Goal: Task Accomplishment & Management: Use online tool/utility

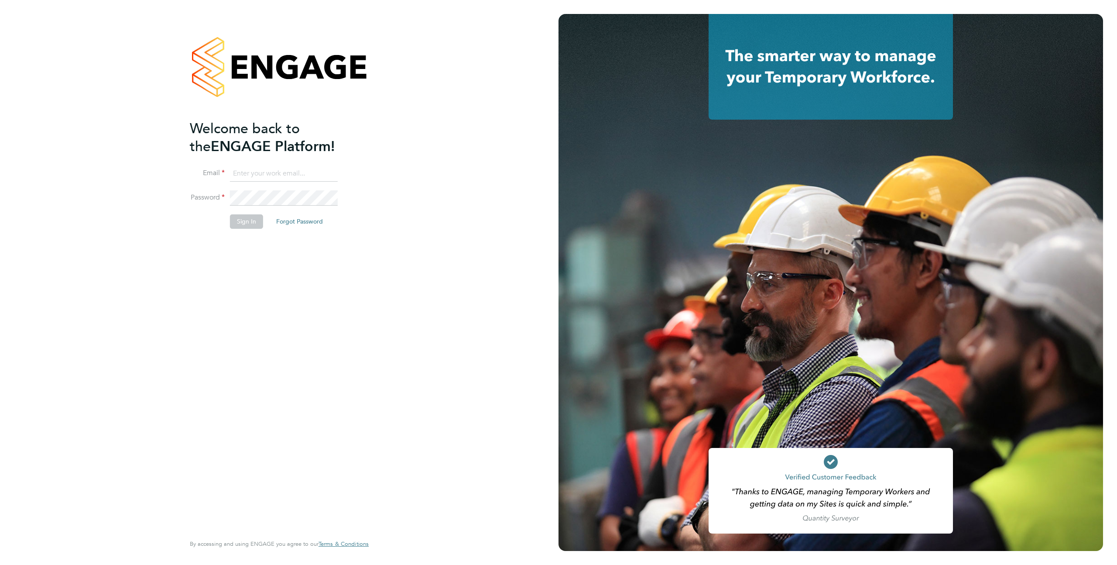
click at [273, 170] on input at bounding box center [284, 174] width 108 height 16
type input "[EMAIL_ADDRESS][DOMAIN_NAME]"
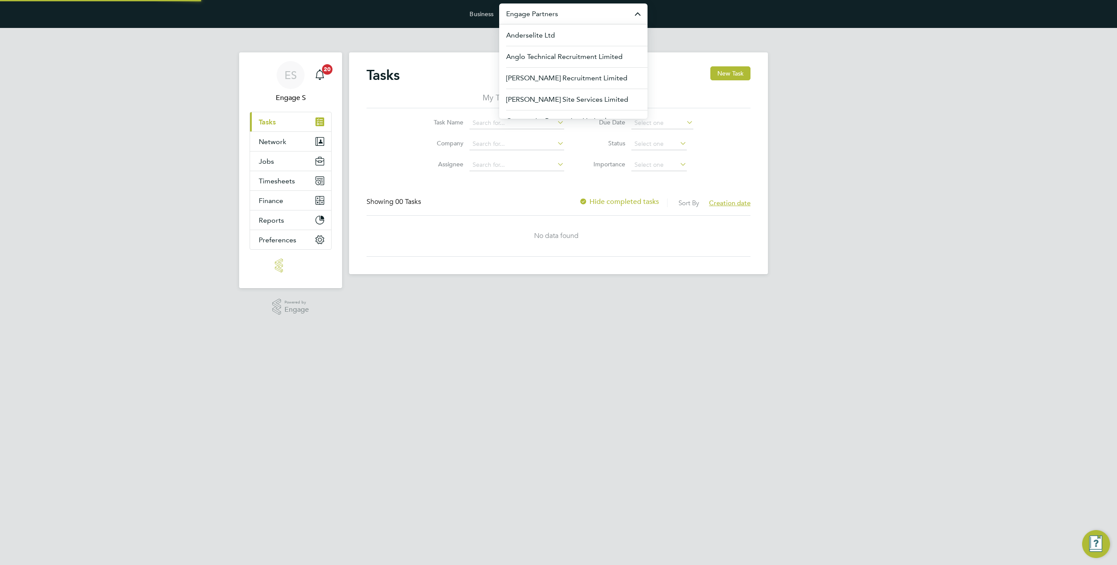
click at [548, 21] on input "Engage Partners" at bounding box center [573, 13] width 148 height 21
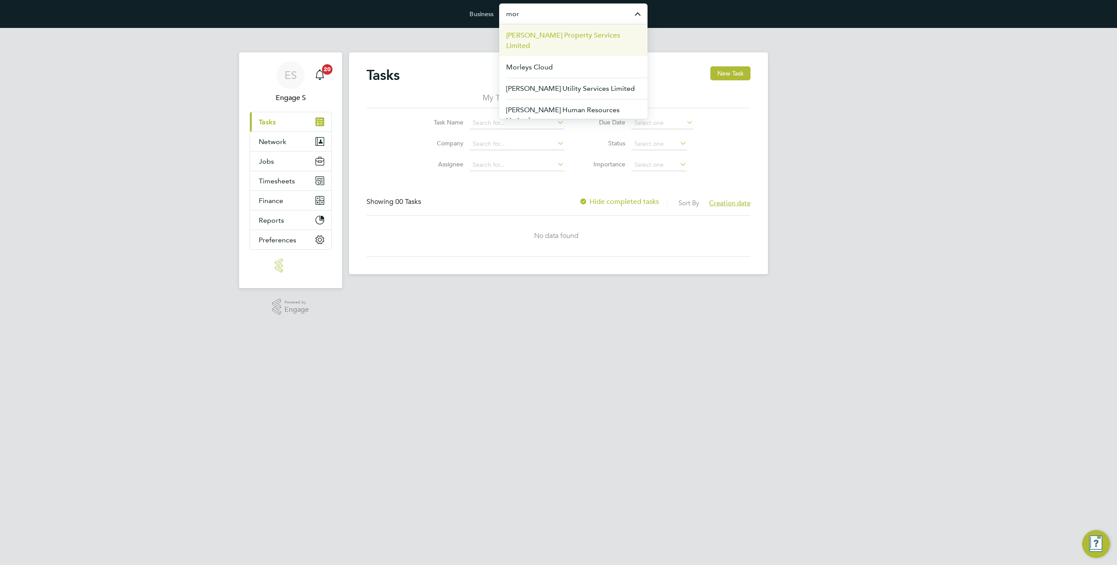
scroll to position [21, 0]
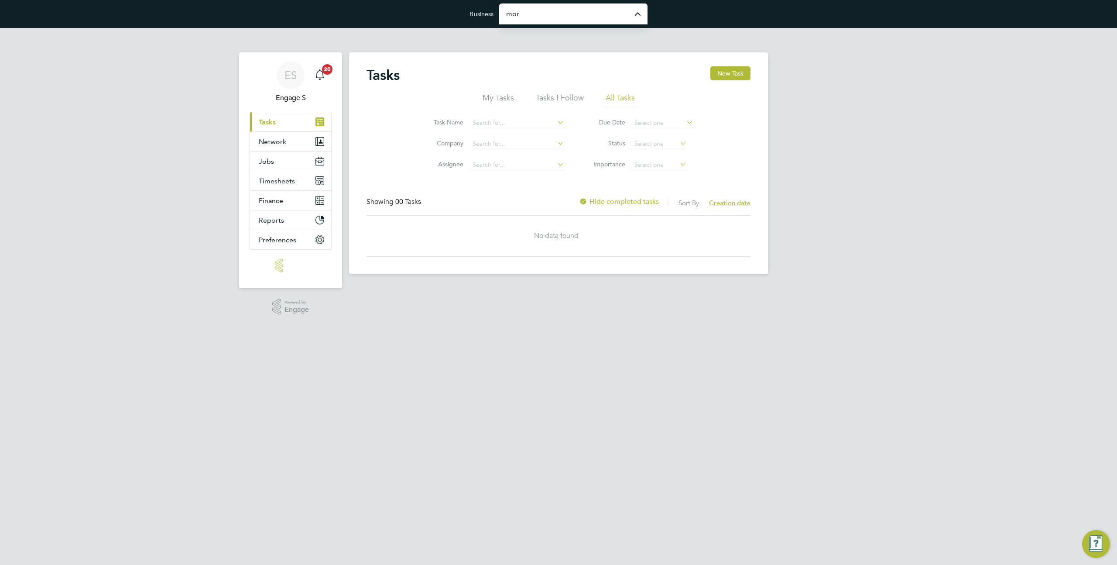
type input "Morgan Sindall Construction & Infrastructure Ltd"
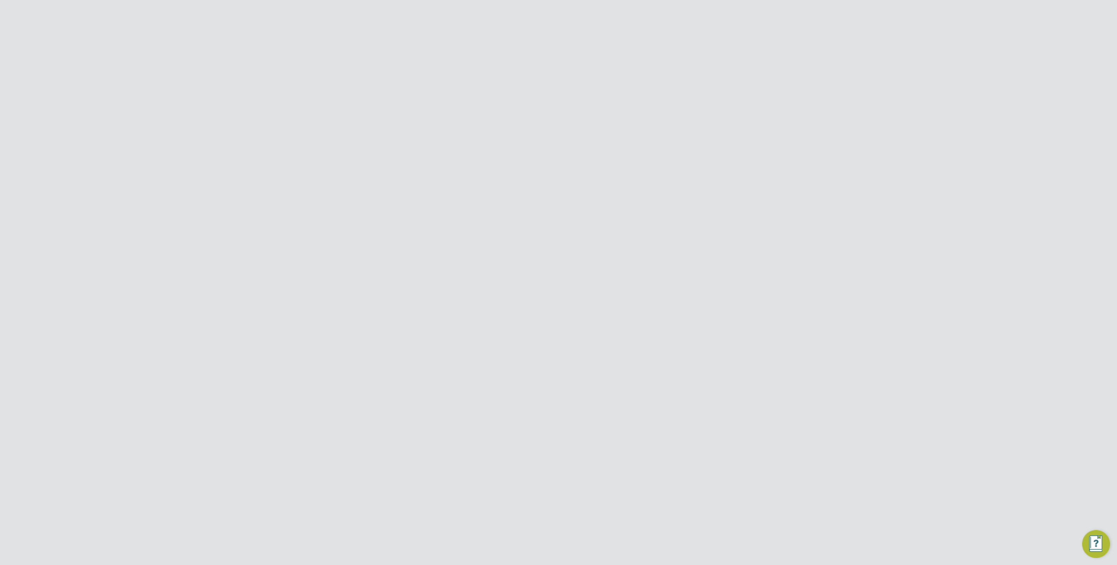
click at [273, 234] on button "Finance" at bounding box center [290, 239] width 81 height 19
click at [277, 258] on link "Invoices & Credit Notes" at bounding box center [286, 265] width 55 height 17
click at [597, 98] on ul "Received Issued" at bounding box center [559, 101] width 384 height 16
click at [588, 98] on li "Issued" at bounding box center [585, 101] width 23 height 16
click at [535, 98] on li "Received" at bounding box center [536, 101] width 32 height 16
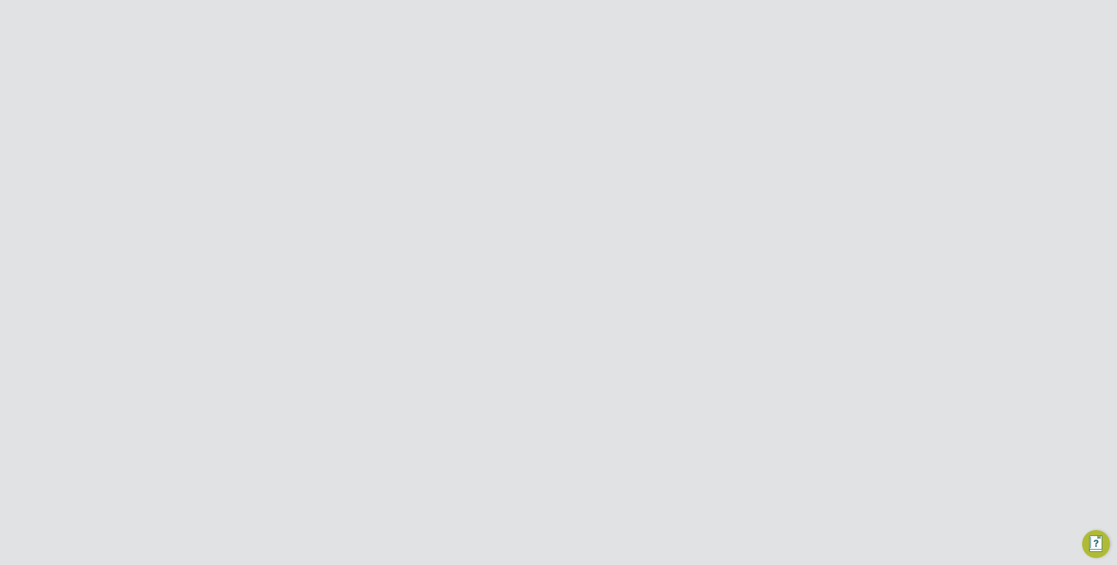
click at [450, 122] on icon at bounding box center [450, 120] width 0 height 8
click at [912, 173] on div "ES Engage S Notifications 20 Applications: Dashboard Tasks Network Team Members…" at bounding box center [558, 531] width 1117 height 1006
click at [744, 246] on icon at bounding box center [745, 244] width 11 height 11
click at [863, 220] on div "ES Engage S Notifications 20 Applications: Dashboard Tasks Network Team Members…" at bounding box center [558, 531] width 1117 height 1006
click at [729, 280] on div "189.00 Unpaid" at bounding box center [720, 287] width 44 height 23
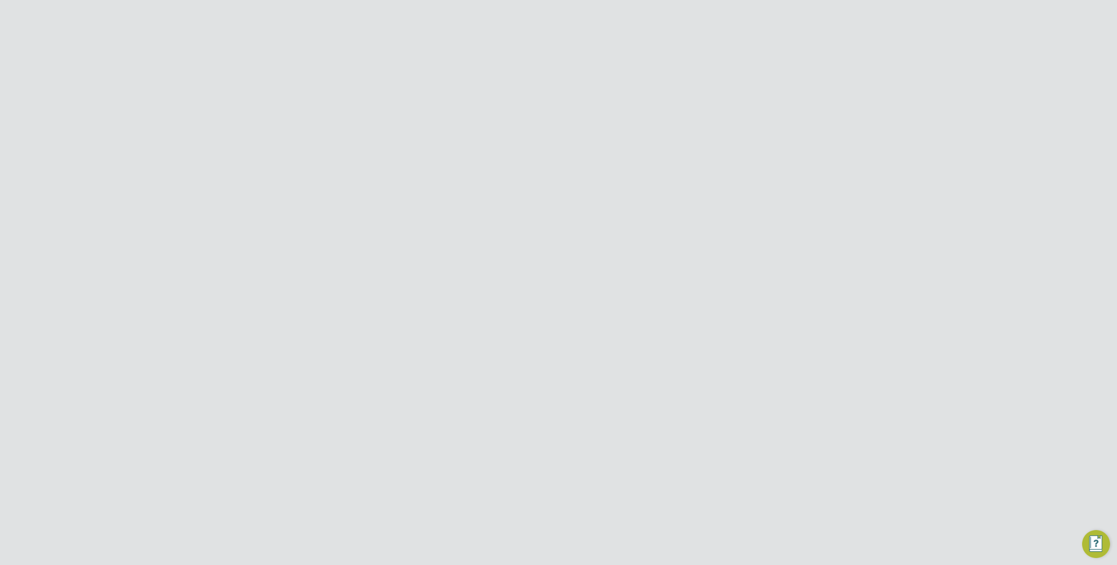
scroll to position [464, 386]
click at [740, 75] on div at bounding box center [742, 71] width 16 height 16
click at [492, 124] on input at bounding box center [505, 123] width 86 height 12
click at [503, 172] on li "A1 Site" at bounding box center [542, 171] width 163 height 12
type input "A1 Site"
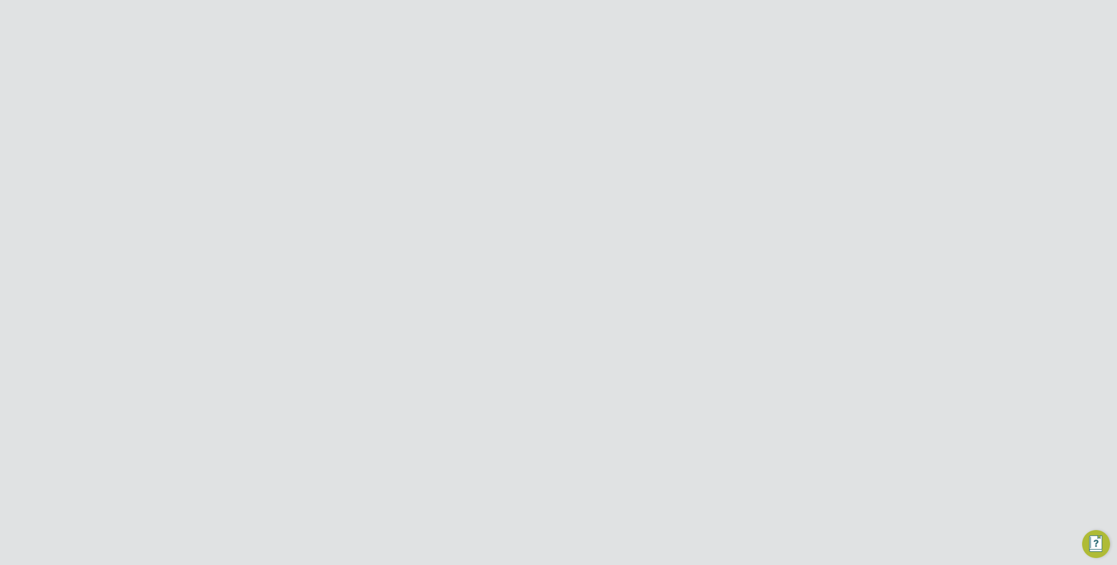
click at [539, 124] on icon at bounding box center [539, 122] width 0 height 12
click at [586, 230] on div "[PERSON_NAME] (Contract…" at bounding box center [616, 223] width 73 height 16
click at [798, 247] on div at bounding box center [558, 282] width 1117 height 565
click at [739, 69] on div at bounding box center [742, 71] width 16 height 16
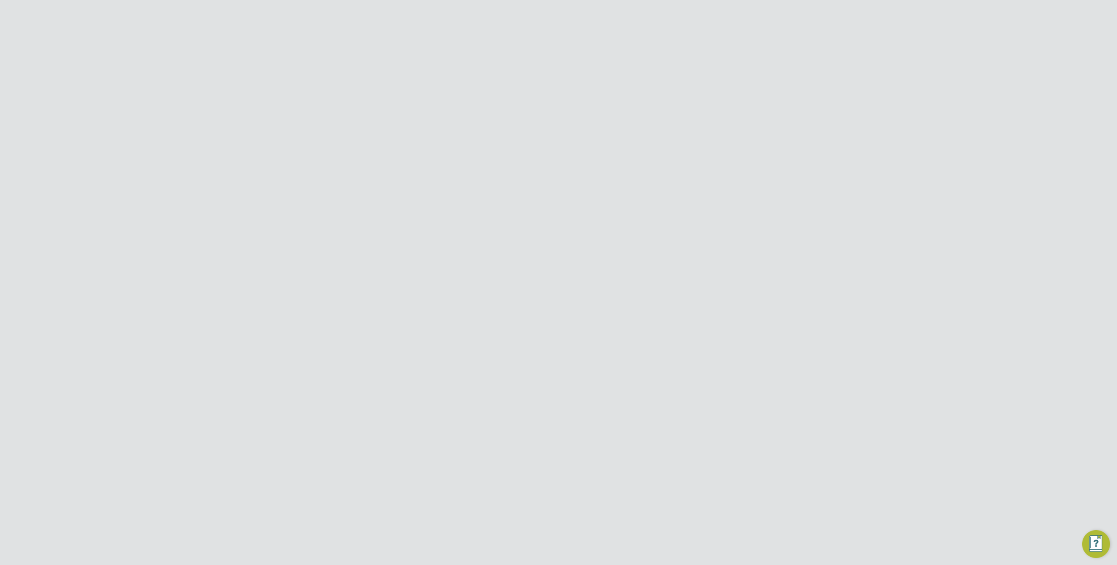
click at [278, 281] on link "Statements" at bounding box center [277, 282] width 36 height 8
click at [280, 261] on link "Invoices & Credit Notes" at bounding box center [286, 265] width 55 height 17
click at [498, 124] on input at bounding box center [505, 123] width 86 height 12
click at [509, 135] on li "OLE Ma intenance for Kent & Sussex (300140)" at bounding box center [528, 135] width 134 height 12
type input "OLE Maintenance for Kent & Sussex (300140)"
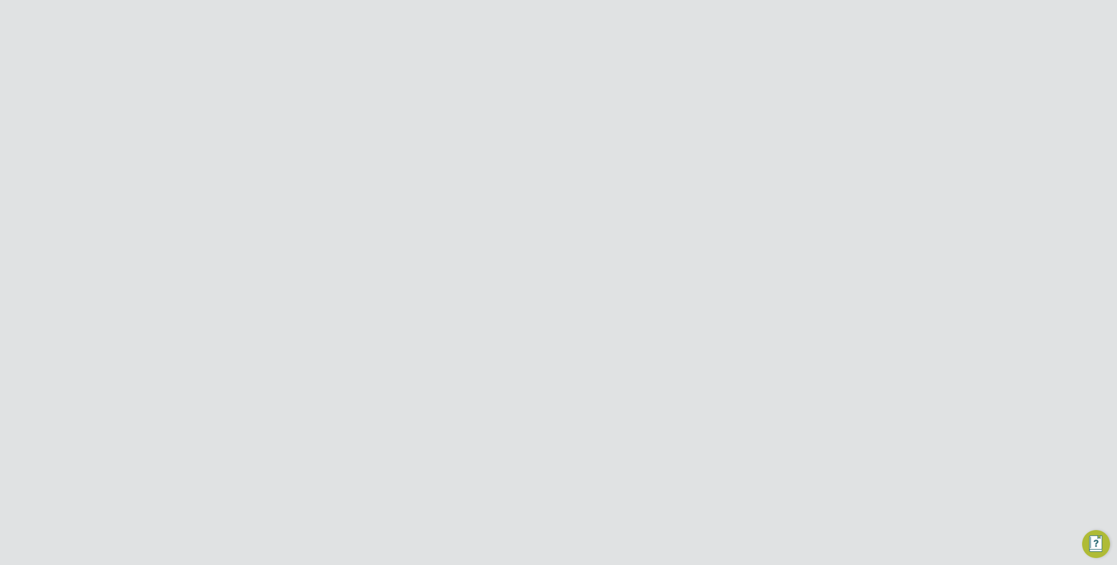
click at [527, 386] on div "INV0001620 Invoice M/4KPAGE/00488 30 Apr 2025 Morgan Sindall Construction & Inf…" at bounding box center [559, 380] width 384 height 23
click at [587, 378] on div "Invoice Amount £36.00 Invoice number INV0001620 Issue date 30 Apr 2025 Referenc…" at bounding box center [559, 296] width 358 height 422
click at [741, 73] on div at bounding box center [742, 71] width 16 height 16
click at [579, 428] on div "30 Apr 2025" at bounding box center [559, 424] width 44 height 16
click at [740, 74] on div at bounding box center [742, 71] width 16 height 16
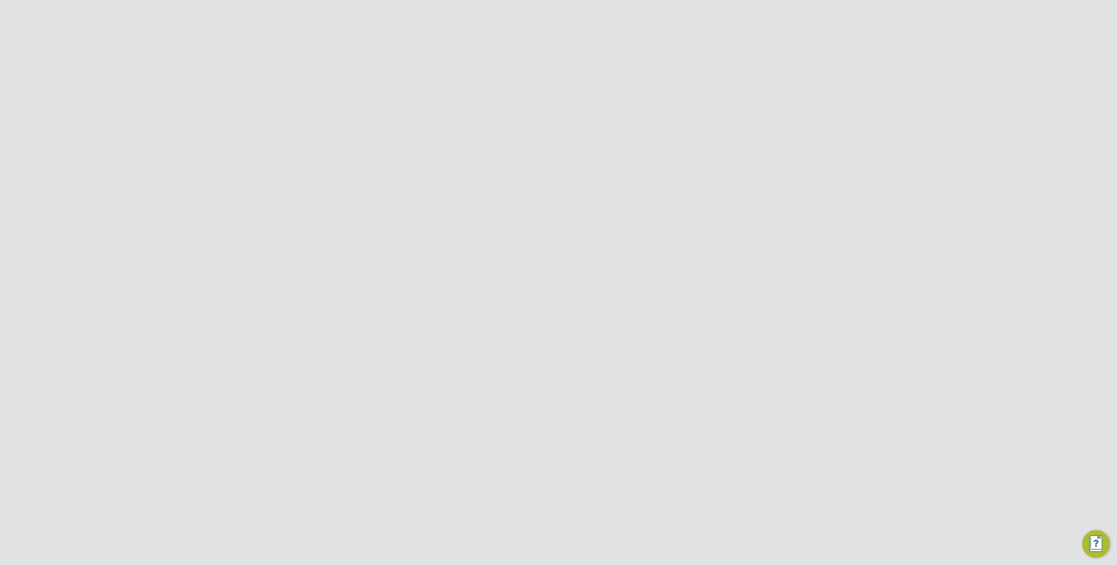
click at [282, 275] on li "Invoices & Credit Notes" at bounding box center [291, 267] width 65 height 21
click at [276, 285] on link "Statements" at bounding box center [277, 282] width 36 height 8
click at [275, 263] on link "Invoices & Credit Notes" at bounding box center [286, 265] width 55 height 17
click at [472, 128] on div "Configuration Configuration Invoices & Credit Notes New Document Received Issue…" at bounding box center [558, 184] width 419 height 299
click at [518, 134] on li "OLE Ma intenance for Kent & Sussex (300140)" at bounding box center [528, 135] width 134 height 12
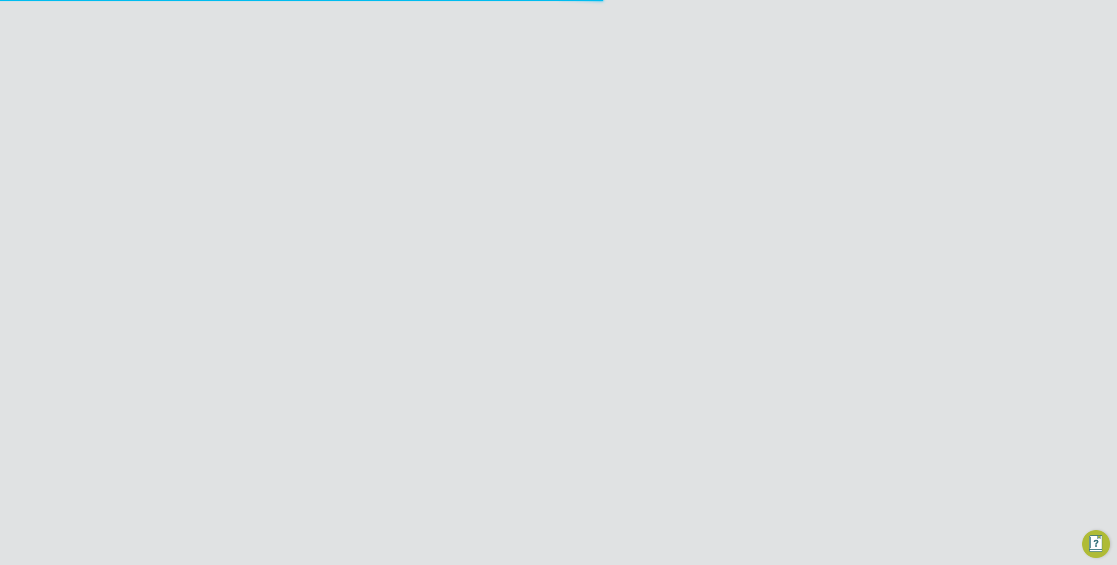
type input "OLE Maintenance for Kent & Sussex (300140)"
click at [570, 446] on div "30 Apr 2025" at bounding box center [559, 447] width 44 height 16
click at [744, 72] on div at bounding box center [742, 71] width 16 height 16
click at [646, 122] on input at bounding box center [669, 123] width 86 height 12
click at [647, 134] on li "Atmos Recruitment Ltd" at bounding box center [696, 135] width 142 height 12
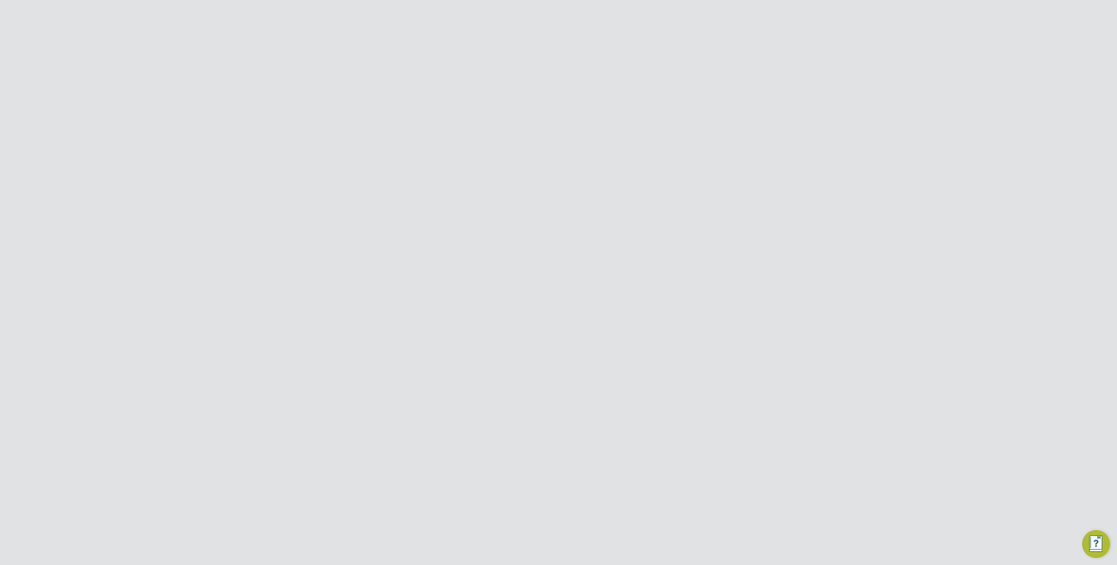
type input "Atmos Recruitment Ltd"
click at [703, 121] on icon at bounding box center [703, 122] width 0 height 12
click at [666, 122] on input at bounding box center [669, 123] width 86 height 12
type input "v"
click at [651, 165] on input at bounding box center [657, 165] width 62 height 12
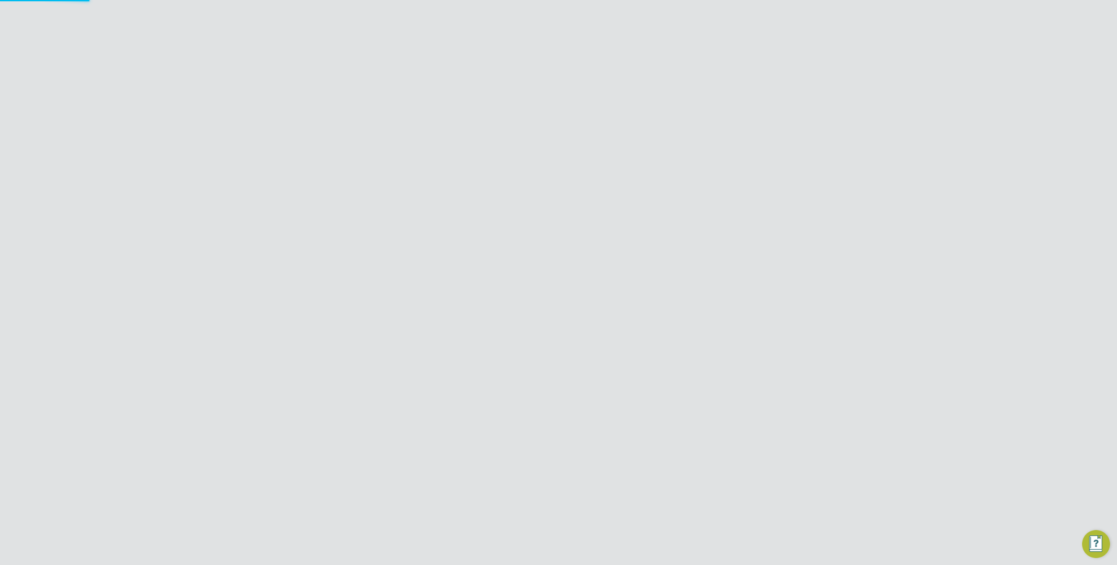
click at [647, 127] on input at bounding box center [669, 123] width 86 height 12
click at [643, 155] on li "V .G.Clements (Contractors) Limited" at bounding box center [686, 159] width 123 height 12
type input "V.G.Clements (Contractors) Limited"
click at [634, 168] on input at bounding box center [657, 165] width 62 height 12
click at [648, 181] on icon at bounding box center [649, 180] width 8 height 10
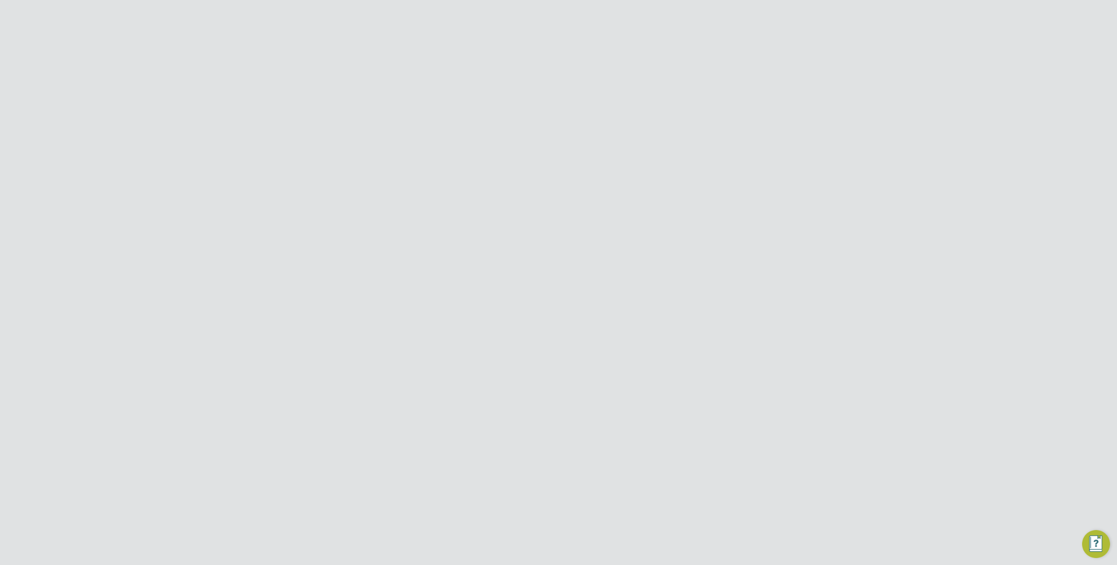
click at [640, 264] on span "22" at bounding box center [640, 265] width 17 height 17
type input "22 Sep 2025"
click at [539, 120] on icon at bounding box center [539, 122] width 0 height 12
click at [679, 166] on icon at bounding box center [679, 164] width 0 height 12
click at [285, 281] on link "Statements" at bounding box center [277, 282] width 36 height 8
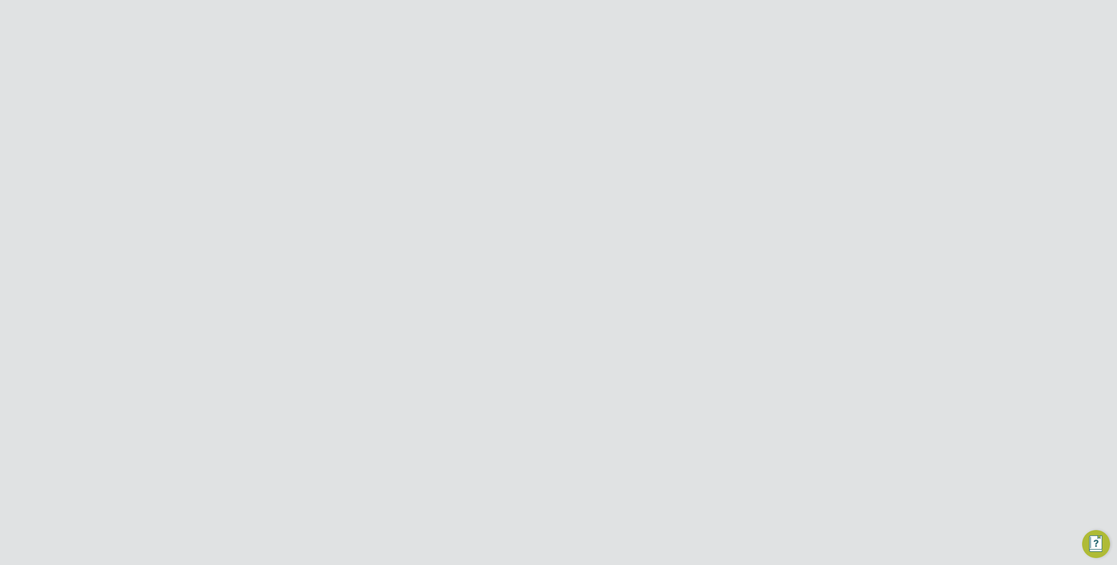
click at [273, 262] on link "Invoices & Credit Notes" at bounding box center [286, 265] width 55 height 17
click at [640, 120] on input at bounding box center [669, 123] width 86 height 12
click at [661, 160] on li "V .G.Clements (Contractors) Limited" at bounding box center [686, 159] width 123 height 12
type input "V.G.Clements (Contractors) Limited"
click at [703, 120] on icon at bounding box center [703, 122] width 0 height 12
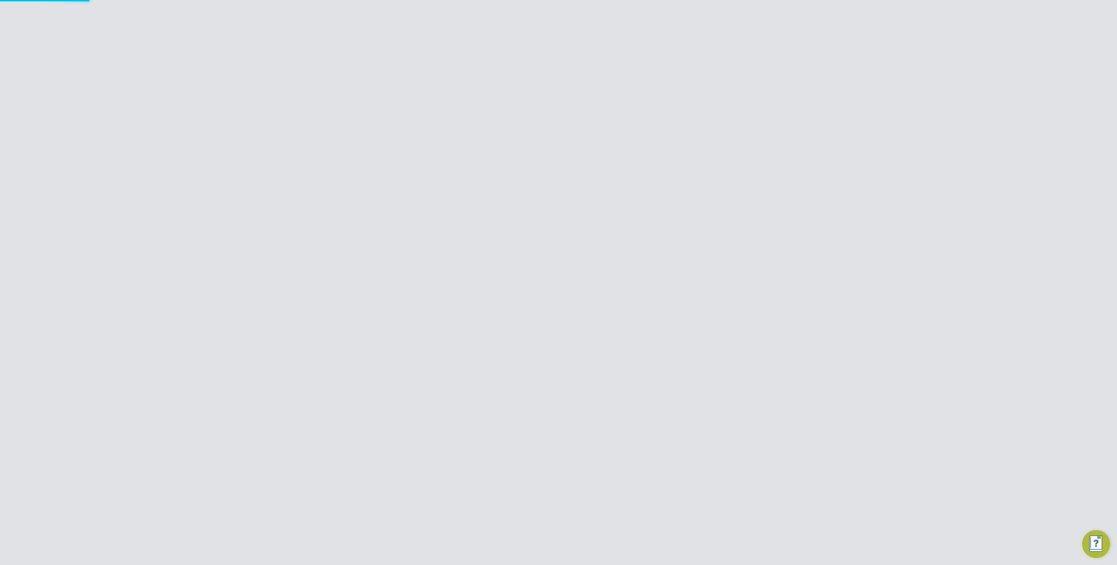
click at [566, 16] on input "Morgan Sindall Construction & Infrastructure Ltd" at bounding box center [573, 13] width 148 height 21
click at [539, 15] on input "vist" at bounding box center [573, 13] width 148 height 21
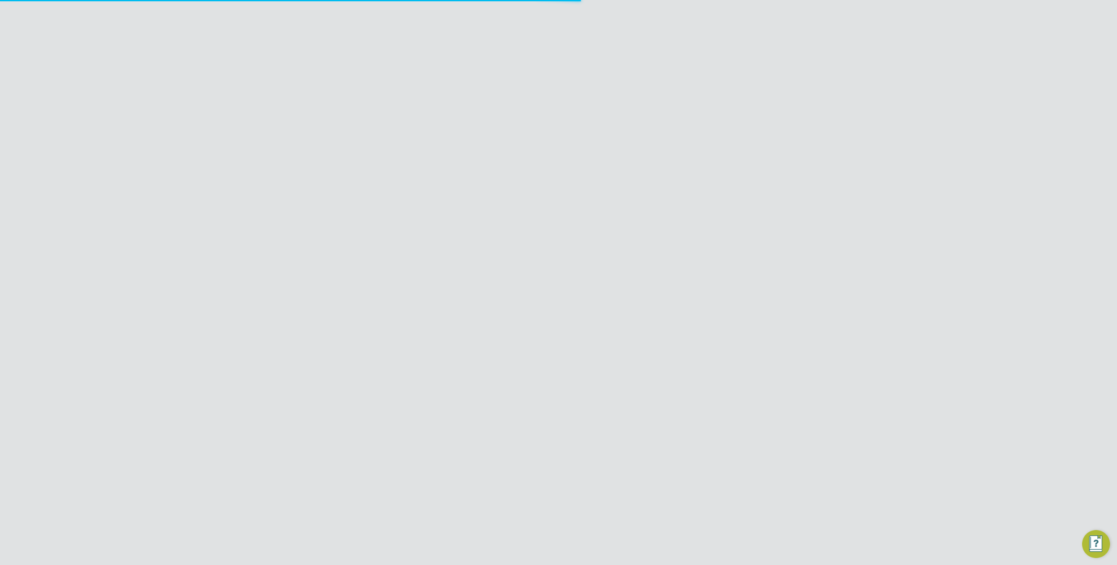
click at [539, 15] on input "vist" at bounding box center [573, 13] width 148 height 21
click at [541, 58] on span "Countryside Properties (UK) Limited" at bounding box center [563, 56] width 114 height 10
type input "Countryside Properties (UK) Limited"
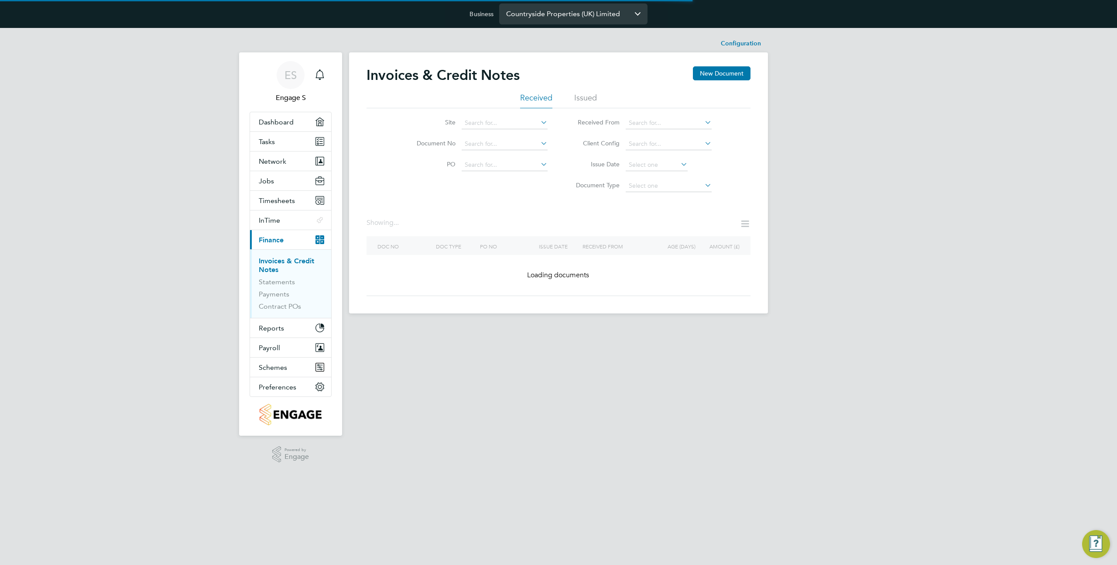
click at [545, 18] on input "Countryside Properties (UK) Limited" at bounding box center [573, 13] width 148 height 21
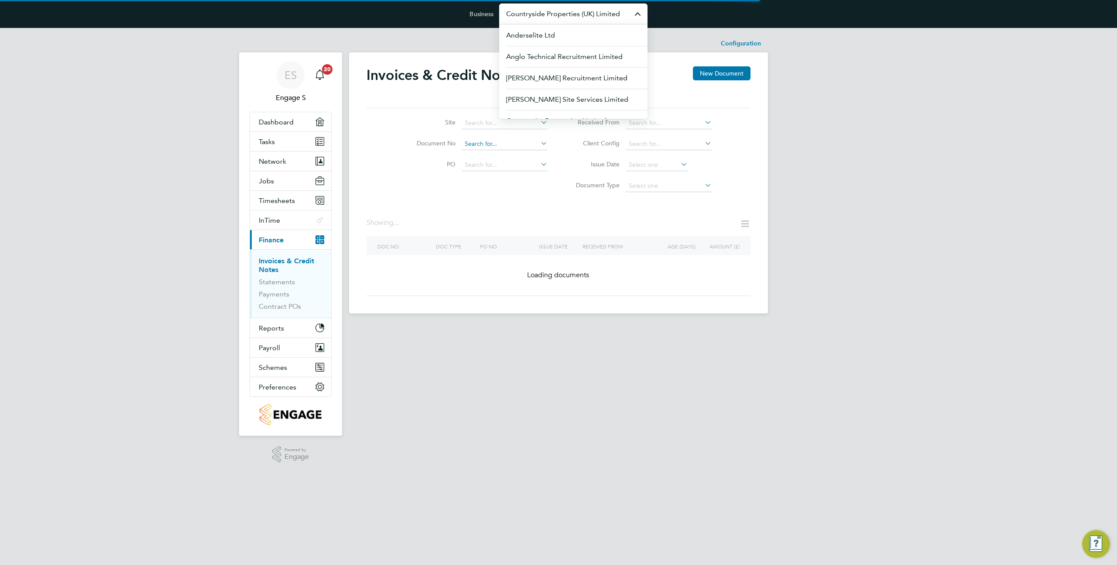
click at [484, 141] on input at bounding box center [505, 144] width 86 height 12
click at [650, 129] on li "Received From" at bounding box center [641, 123] width 164 height 21
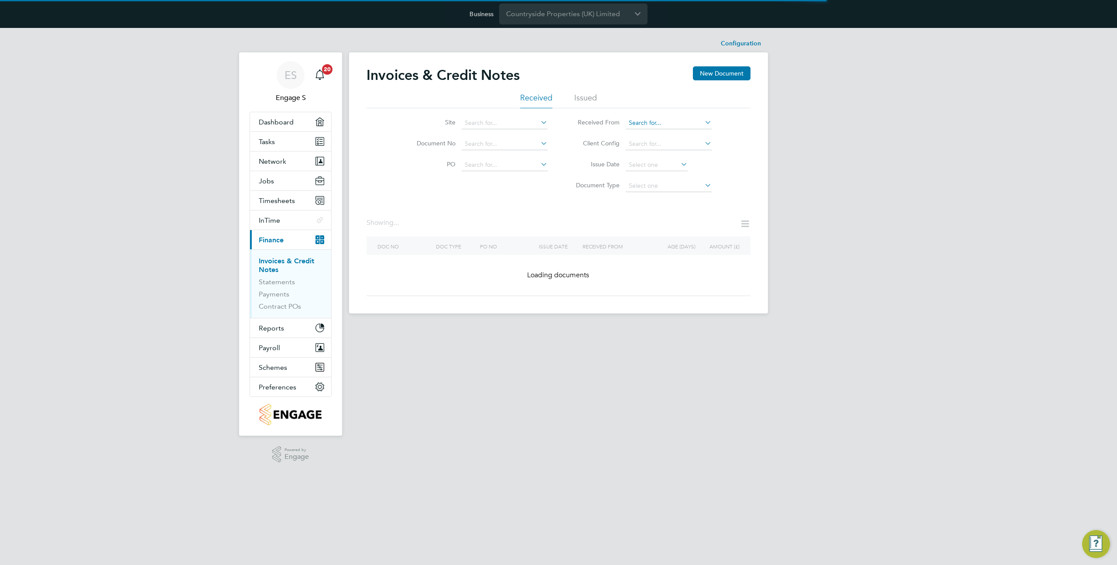
click at [650, 124] on input at bounding box center [669, 123] width 86 height 12
click at [654, 136] on li "Rand stad Solutions Limited" at bounding box center [668, 135] width 87 height 12
type input "Randstad Solutions Limited"
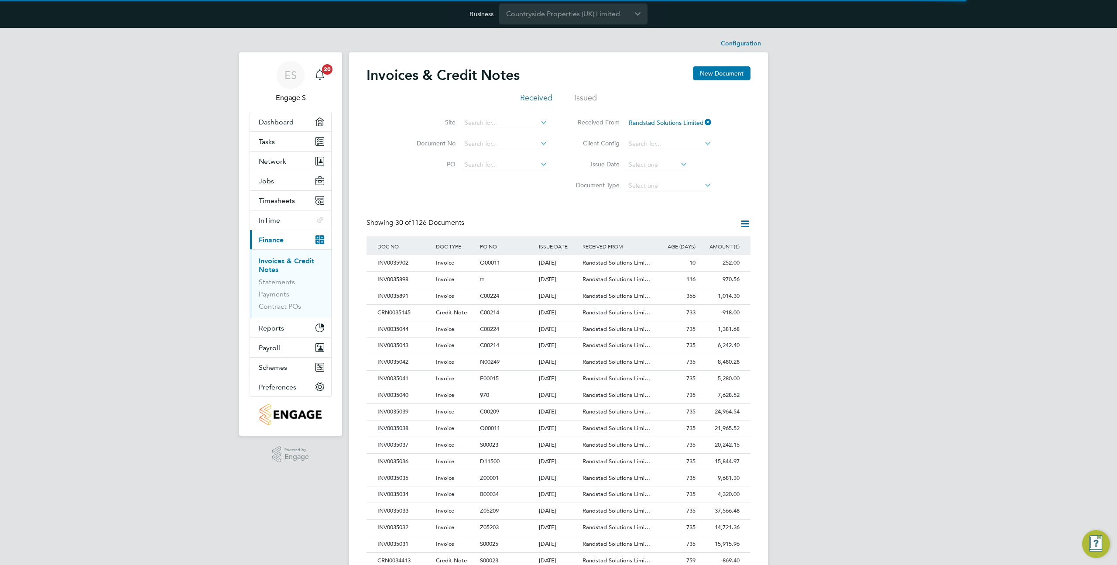
click at [703, 121] on icon at bounding box center [703, 122] width 0 height 12
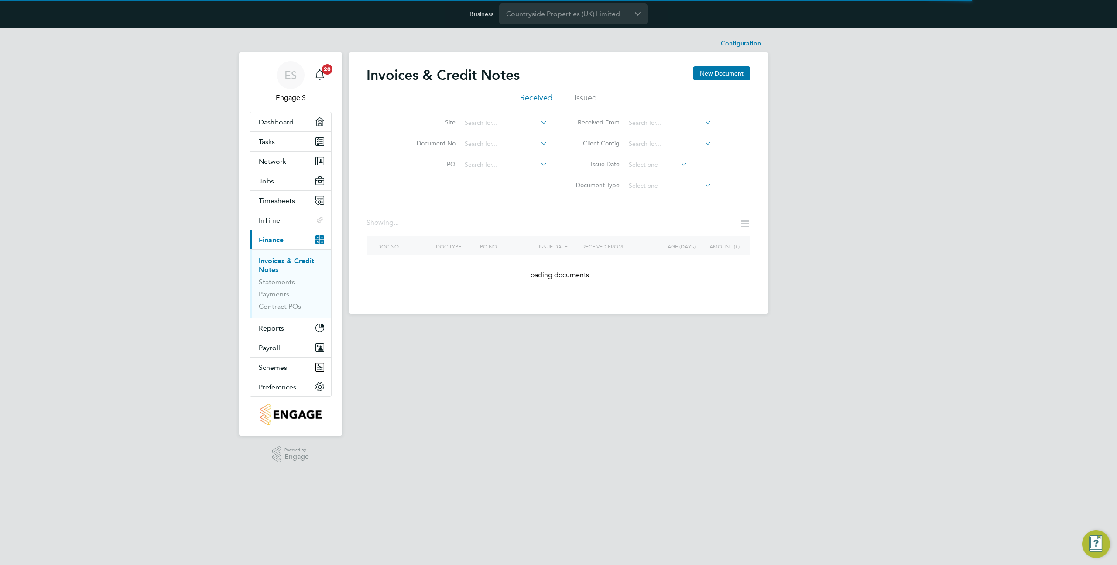
click at [592, 24] on div "Business Countryside Properties (UK) Limited" at bounding box center [558, 14] width 1117 height 28
click at [583, 12] on input "Countryside Properties (UK) Limited" at bounding box center [573, 13] width 148 height 21
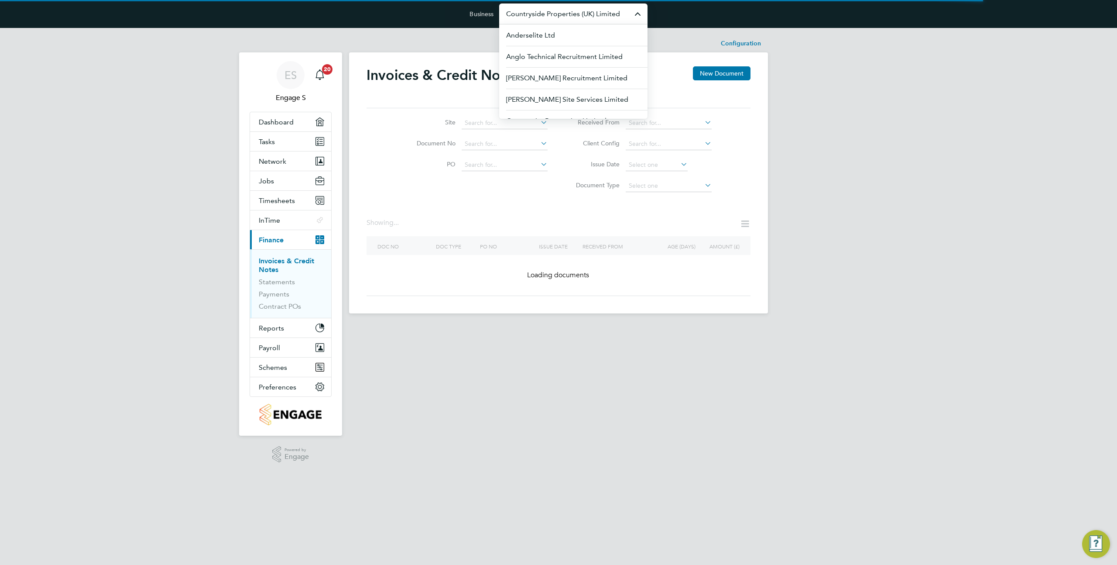
click at [583, 12] on input "Countryside Properties (UK) Limited" at bounding box center [573, 13] width 148 height 21
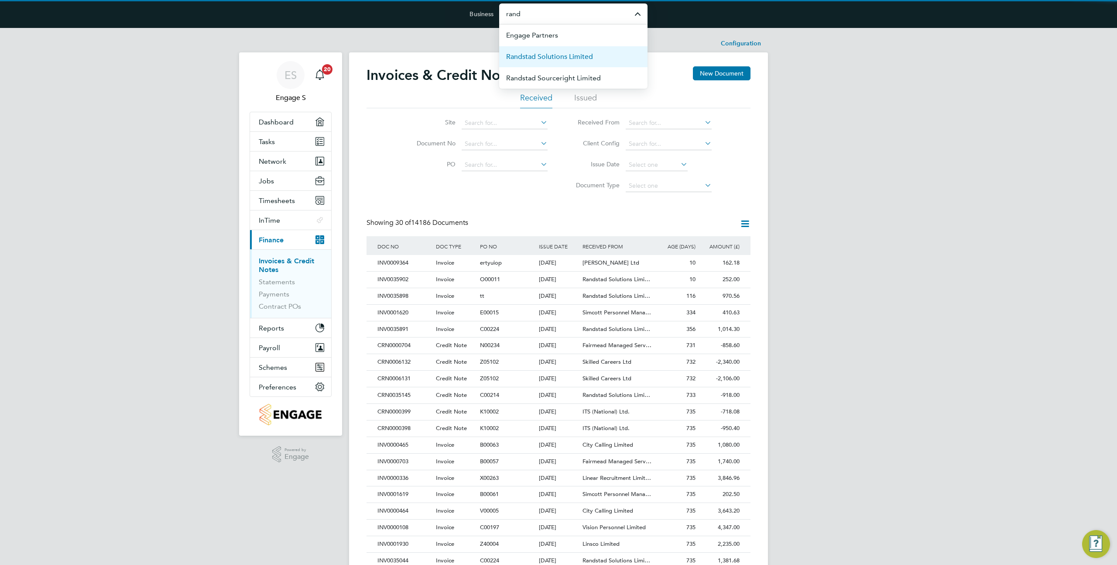
click at [584, 57] on span "Randstad Solutions Limited" at bounding box center [549, 56] width 87 height 10
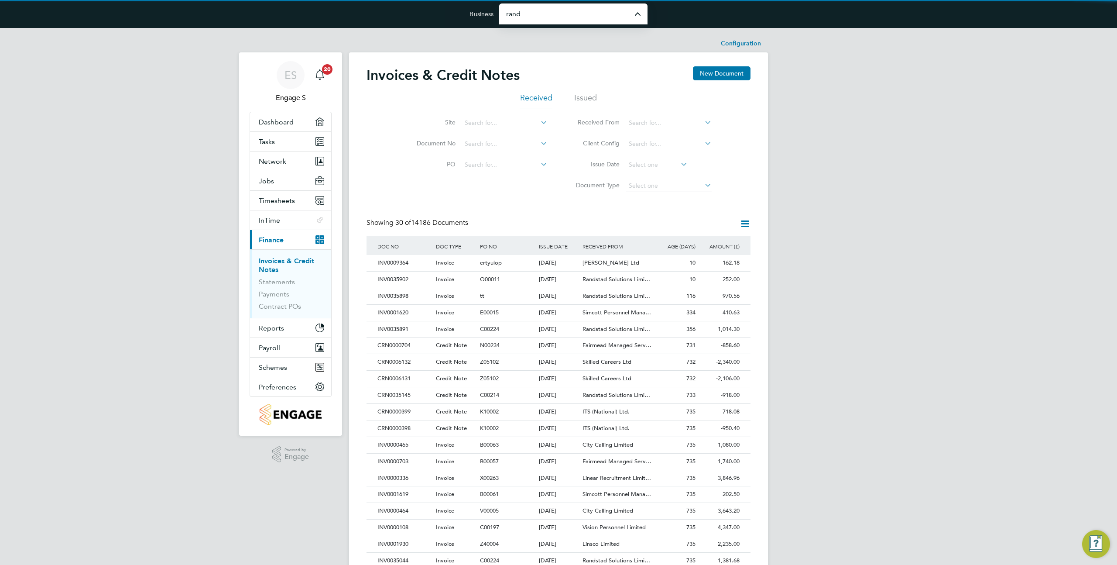
type input "Randstad Solutions Limited"
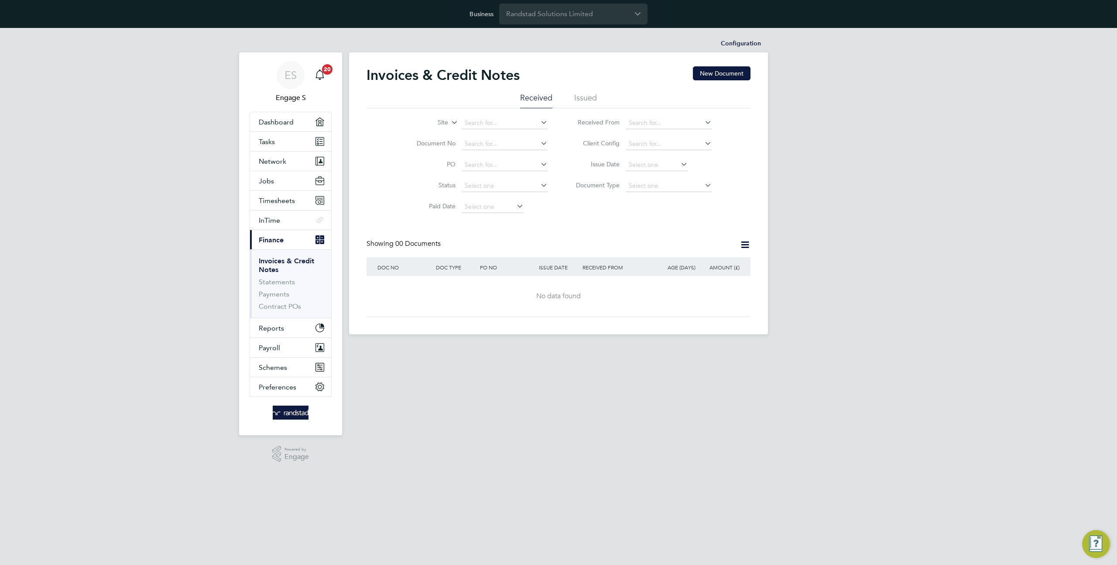
click at [580, 97] on li "Issued" at bounding box center [585, 101] width 23 height 16
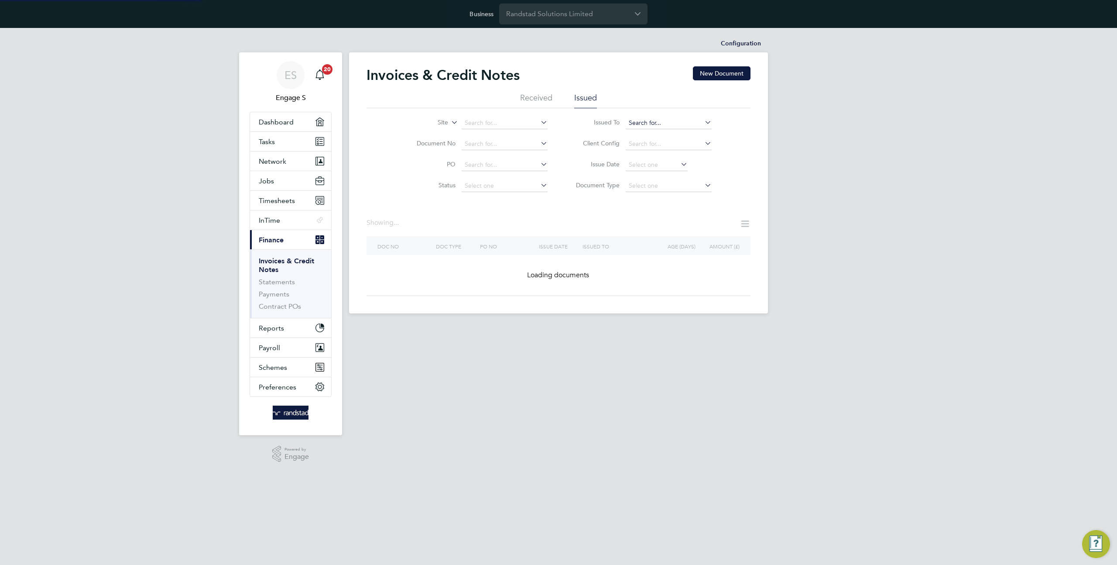
click at [638, 120] on input at bounding box center [669, 123] width 86 height 12
click at [660, 237] on li "Countryside Properties (UK) Limited" at bounding box center [683, 242] width 117 height 12
type input "Countryside Properties (UK) Limited"
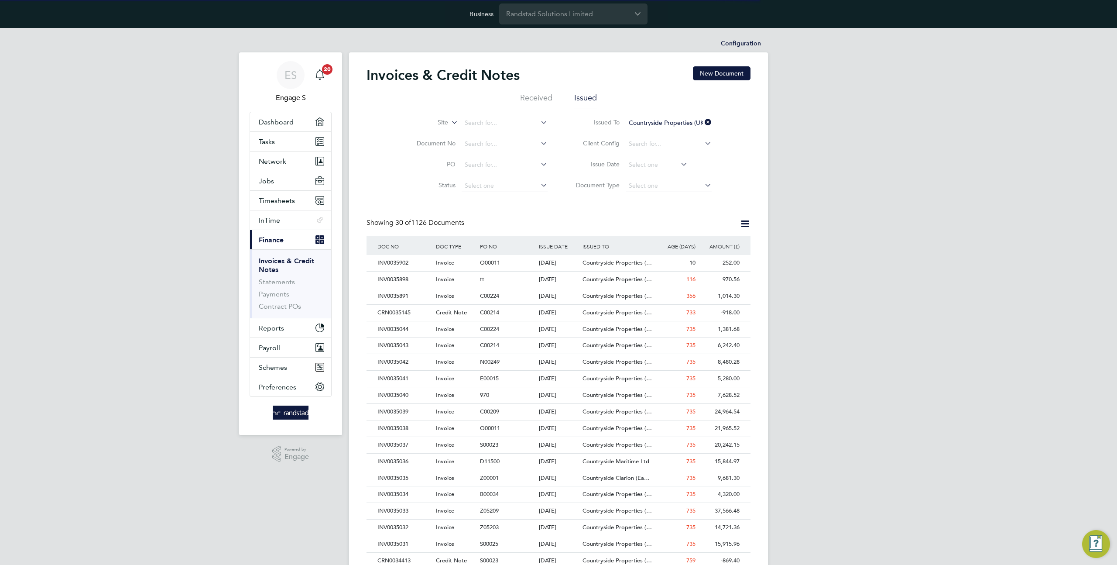
click at [703, 123] on icon at bounding box center [703, 122] width 0 height 12
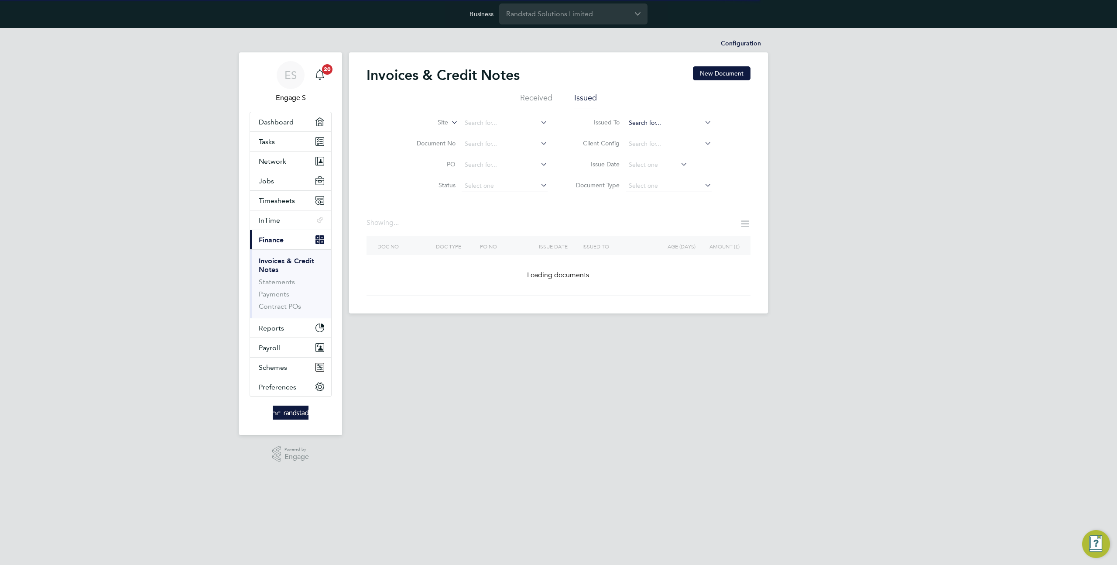
click at [676, 127] on input at bounding box center [669, 123] width 86 height 12
click at [682, 142] on li "Morg an Sindall Property Services Limited" at bounding box center [696, 147] width 142 height 12
type input "[PERSON_NAME] Property Services Limited"
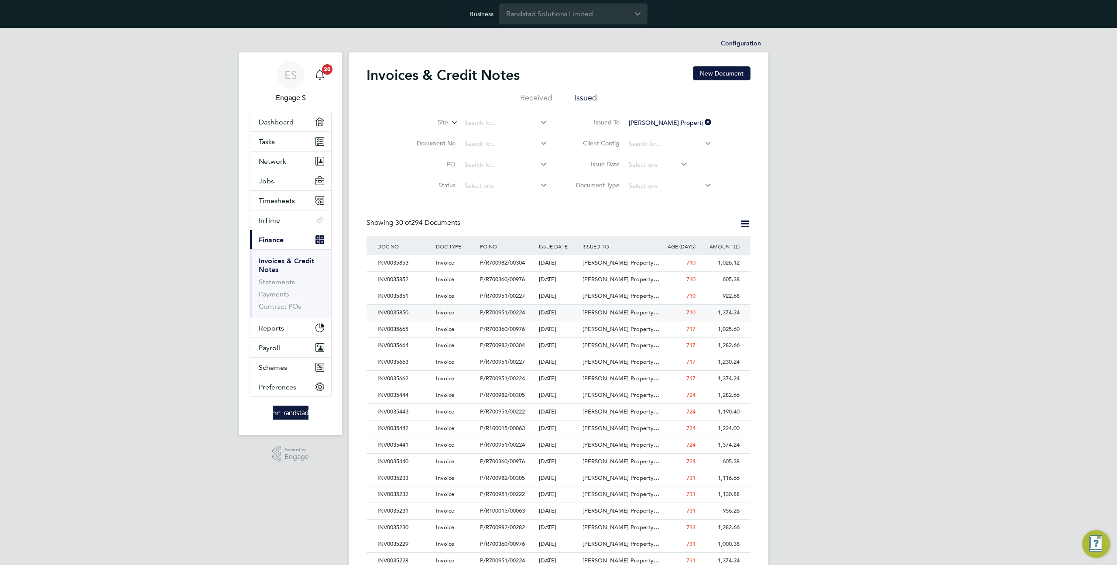
click at [625, 316] on div "[PERSON_NAME] Property…" at bounding box center [616, 313] width 73 height 16
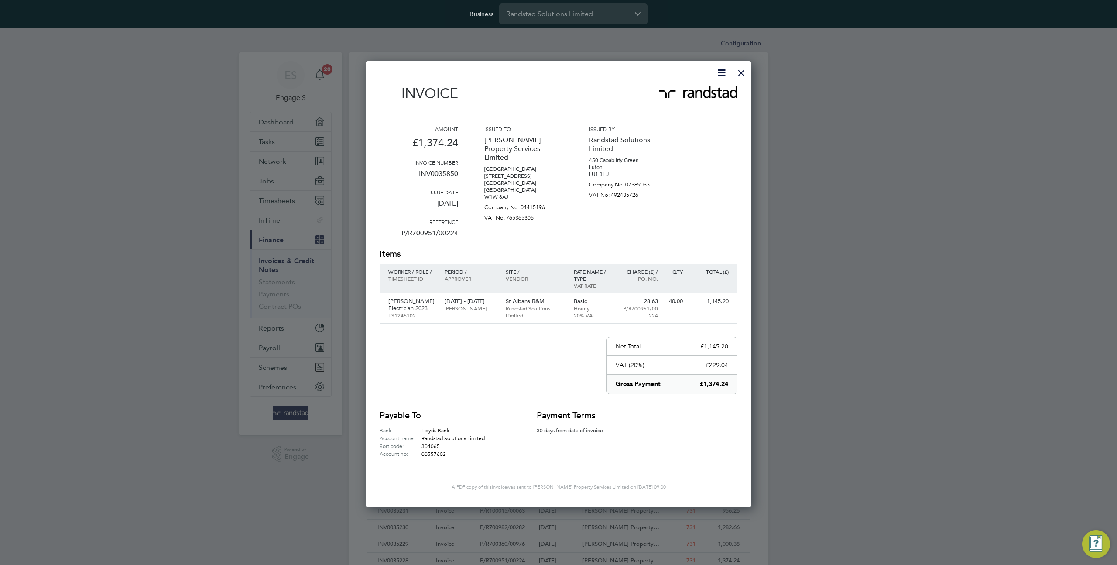
click at [741, 73] on div at bounding box center [742, 71] width 16 height 16
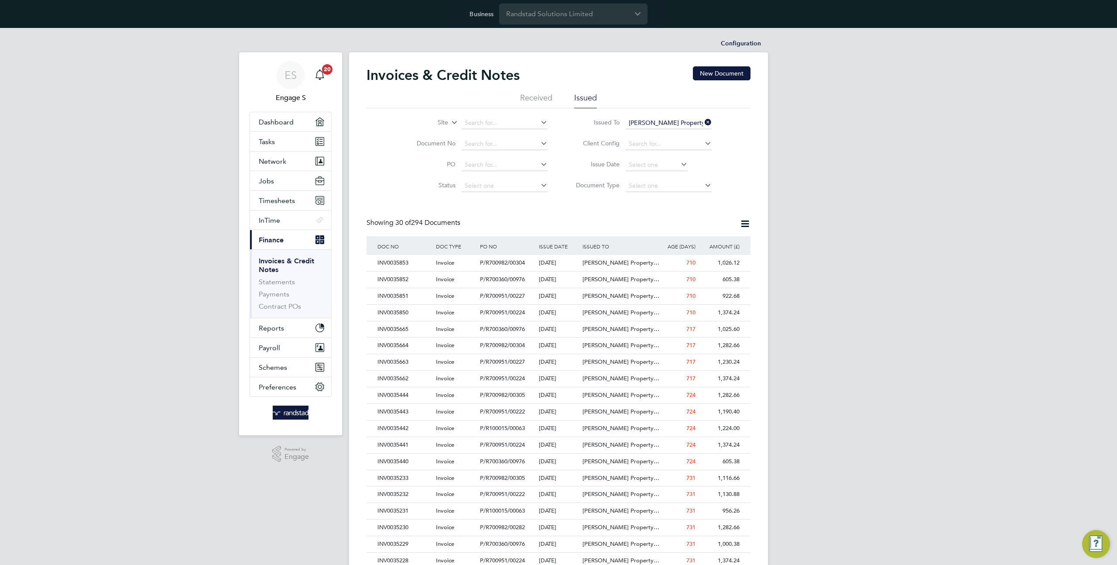
click at [703, 122] on icon at bounding box center [703, 122] width 0 height 12
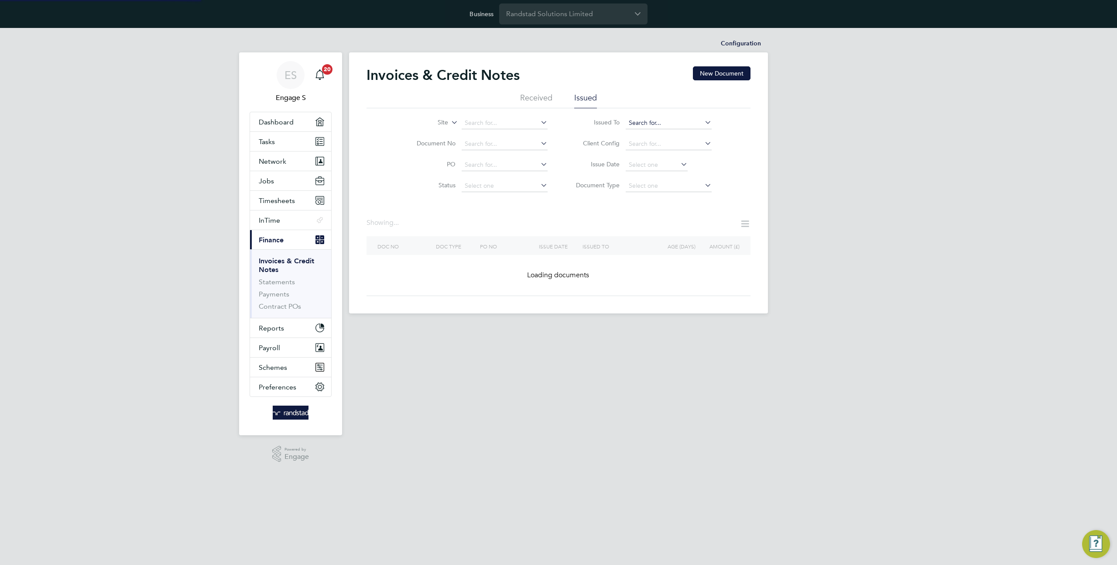
click at [682, 121] on input at bounding box center [669, 123] width 86 height 12
type input "m"
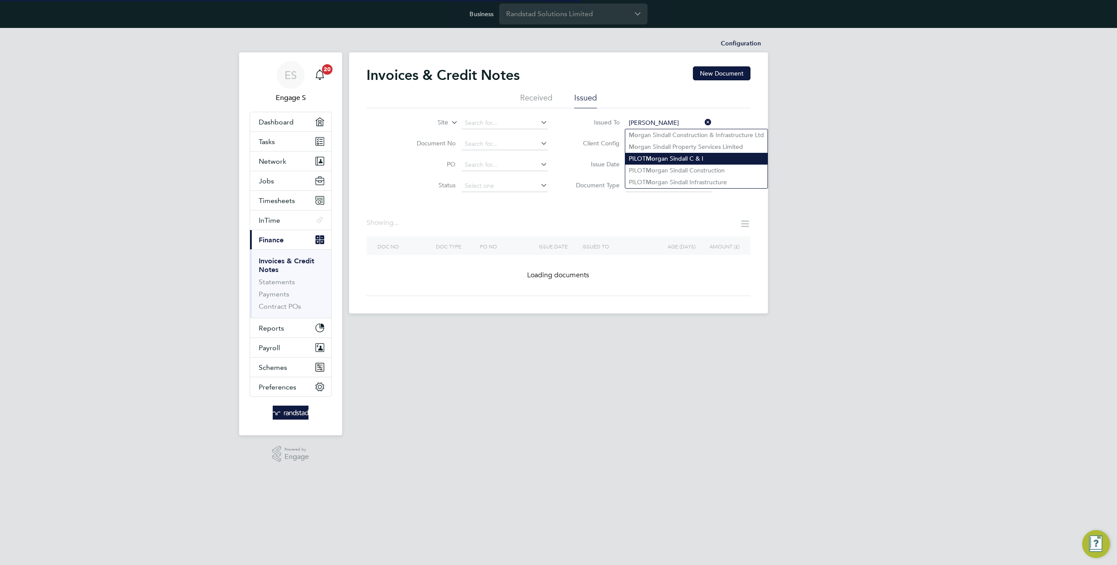
click at [696, 157] on li "PILOT Mo rgan Sindall C & I" at bounding box center [696, 159] width 142 height 12
type input "PILOT Morgan Sindall C & I"
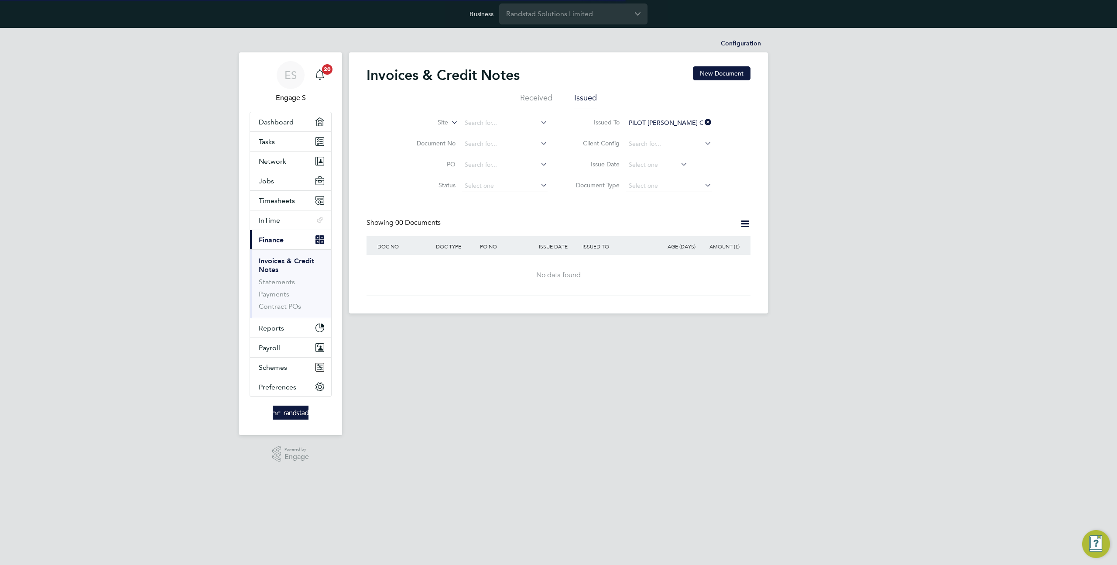
click at [703, 123] on icon at bounding box center [703, 122] width 0 height 12
click at [666, 121] on input at bounding box center [669, 123] width 86 height 12
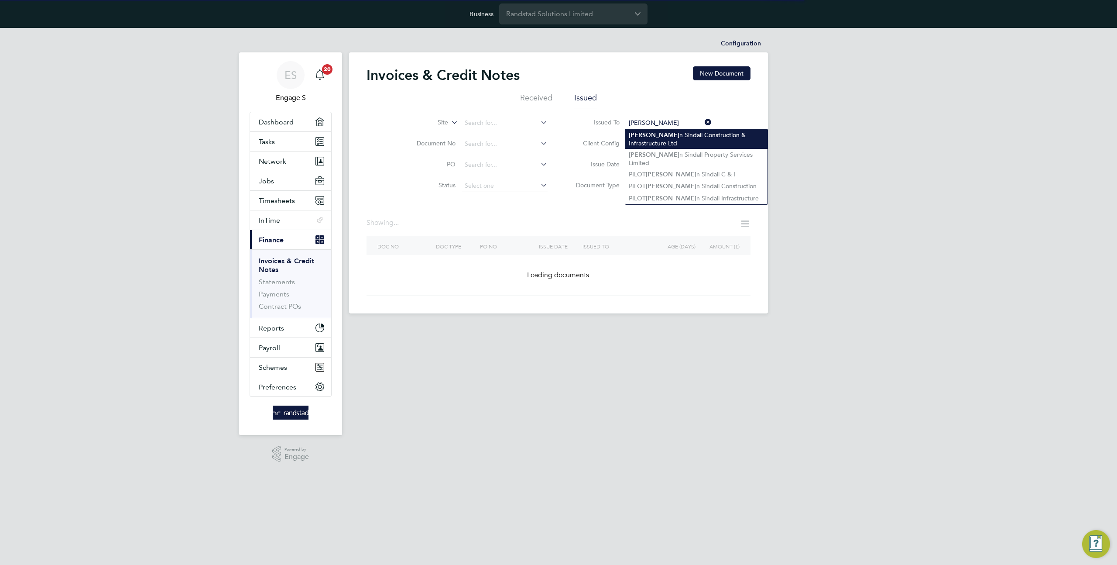
click at [677, 134] on li "Morga n Sindall Construction & Infrastructure Ltd" at bounding box center [696, 139] width 142 height 20
type input "Morgan Sindall Construction & Infrastructure Ltd"
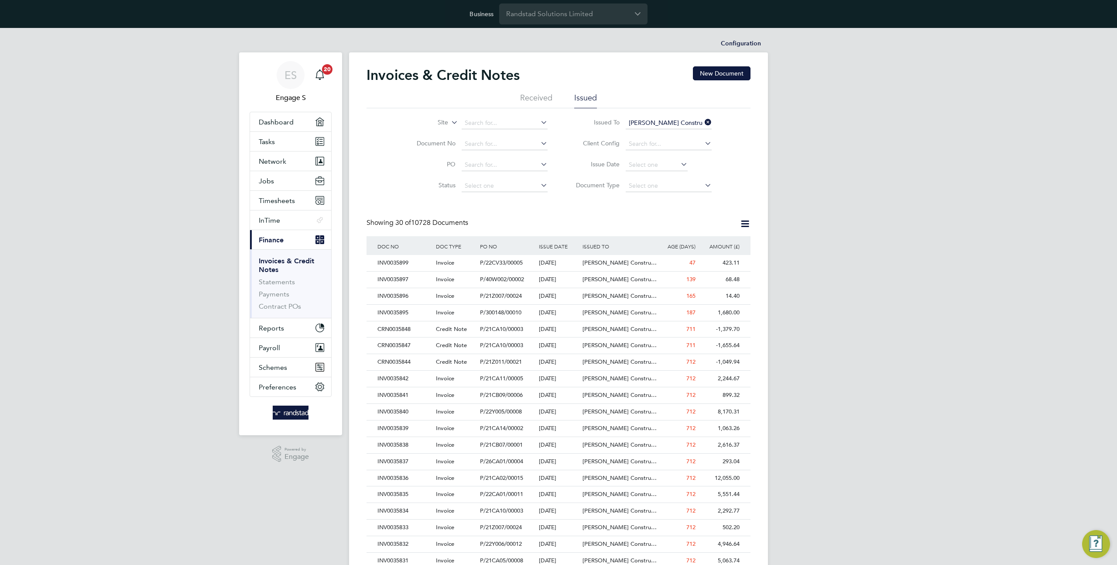
click at [444, 125] on label "Site" at bounding box center [423, 122] width 50 height 9
click at [829, 164] on div "ES Engage S Notifications 20 Applications: Dashboard Tasks Network Team Members…" at bounding box center [558, 418] width 1117 height 780
click at [538, 7] on input "Randstad Solutions Limited" at bounding box center [573, 13] width 148 height 21
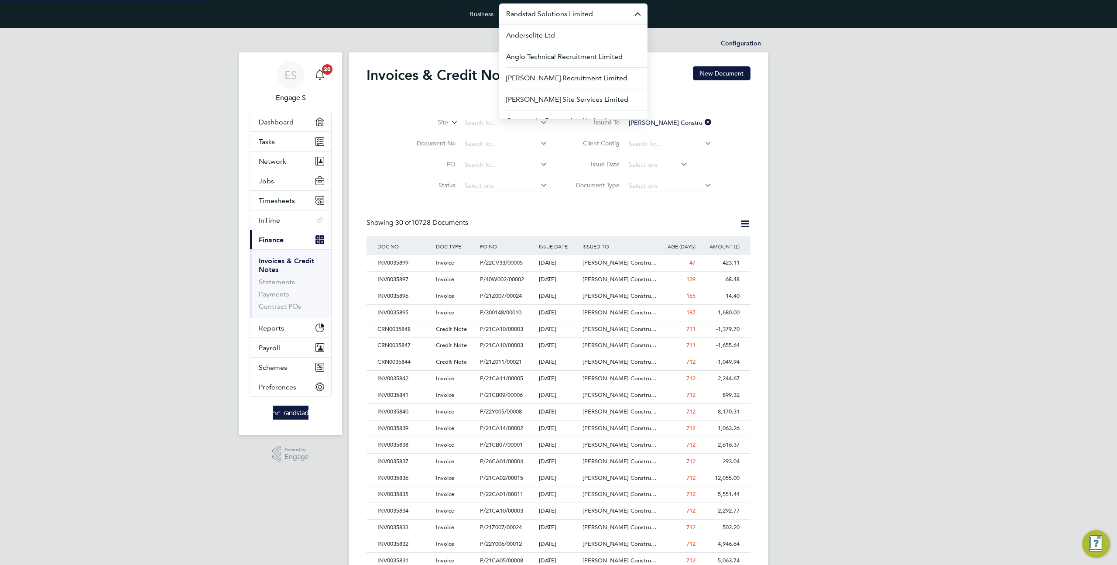
click at [538, 7] on input "Randstad Solutions Limited" at bounding box center [573, 13] width 148 height 21
click at [570, 82] on span "Morgan Sindall Construction & Infrastructure Ltd" at bounding box center [573, 83] width 134 height 21
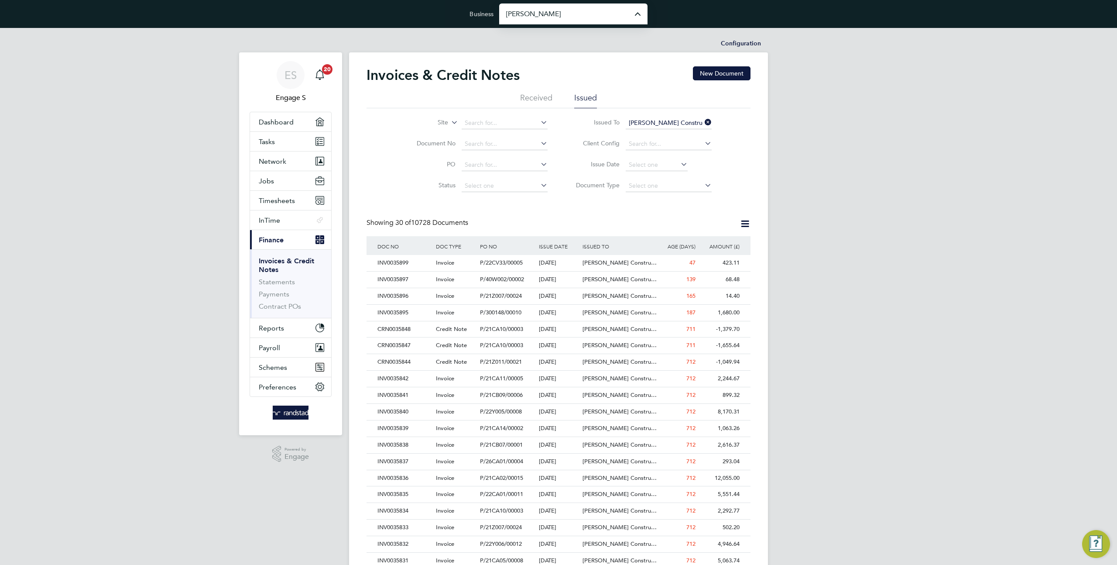
type input "Morgan Sindall Construction & Infrastructure Ltd"
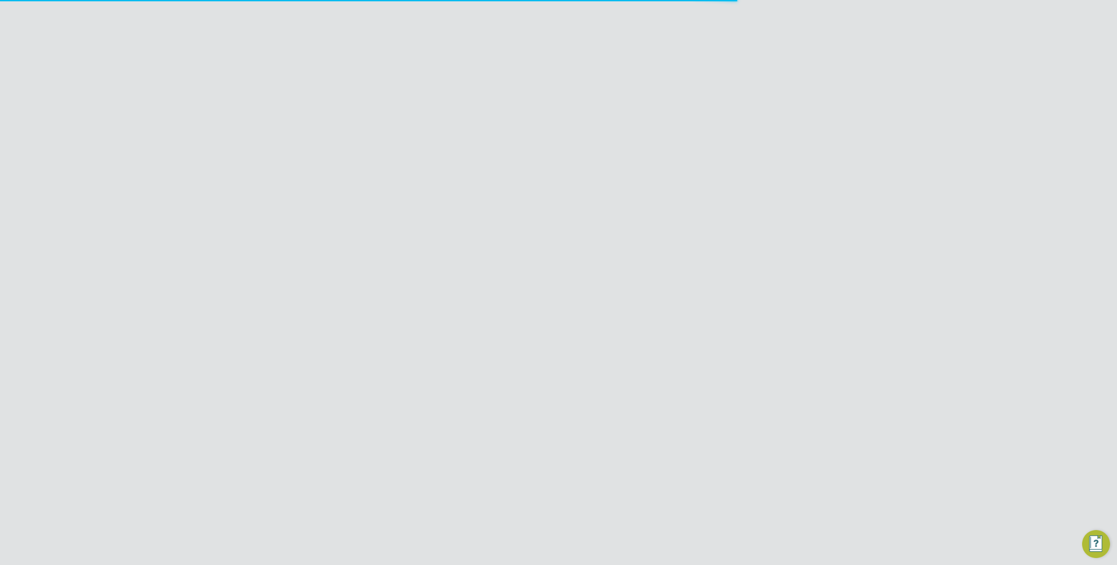
click at [652, 120] on input at bounding box center [669, 123] width 86 height 12
click at [666, 132] on li "Rand stad Solutions Limited" at bounding box center [668, 135] width 87 height 12
type input "Randstad Solutions Limited"
click at [488, 129] on li "Site" at bounding box center [477, 123] width 164 height 21
click at [652, 143] on input at bounding box center [669, 144] width 86 height 12
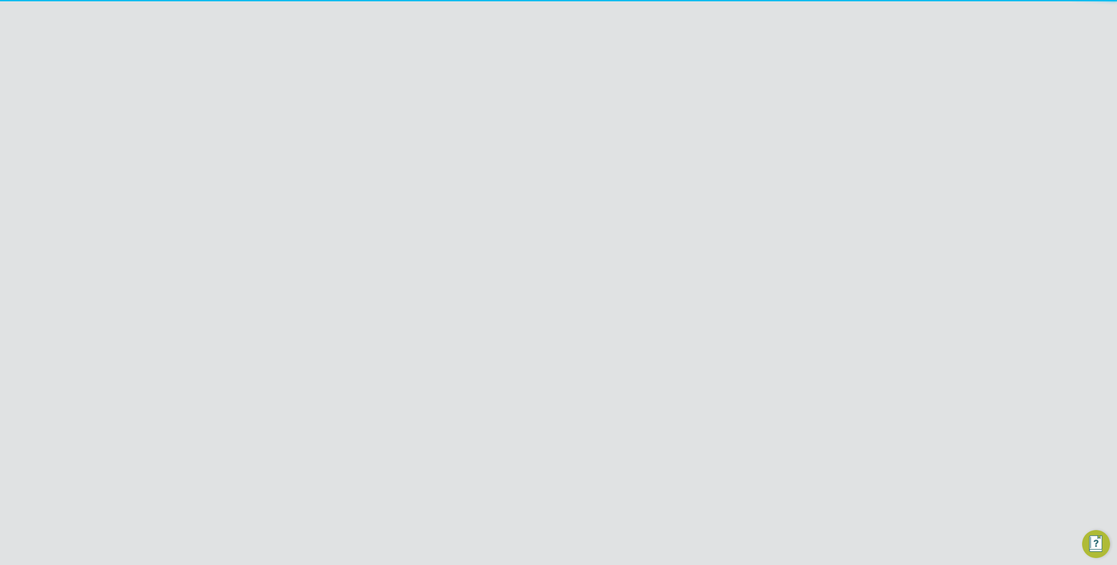
click at [847, 289] on div "ES Engage S Notifications 20 Applications: Dashboard Tasks Network Team Members…" at bounding box center [558, 531] width 1117 height 1006
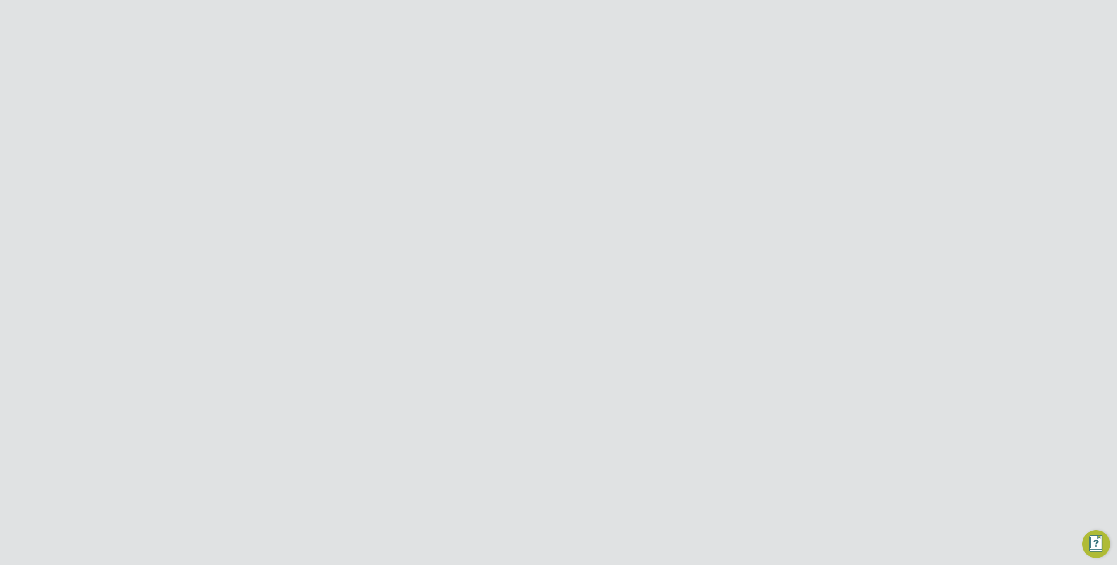
click at [593, 333] on span "Randstad Solutions Limi…" at bounding box center [617, 329] width 68 height 7
click at [739, 75] on div at bounding box center [742, 71] width 16 height 16
click at [703, 123] on icon at bounding box center [703, 122] width 0 height 12
click at [271, 283] on link "Statements" at bounding box center [277, 282] width 36 height 8
click at [278, 264] on link "Invoices & Credit Notes" at bounding box center [286, 265] width 55 height 17
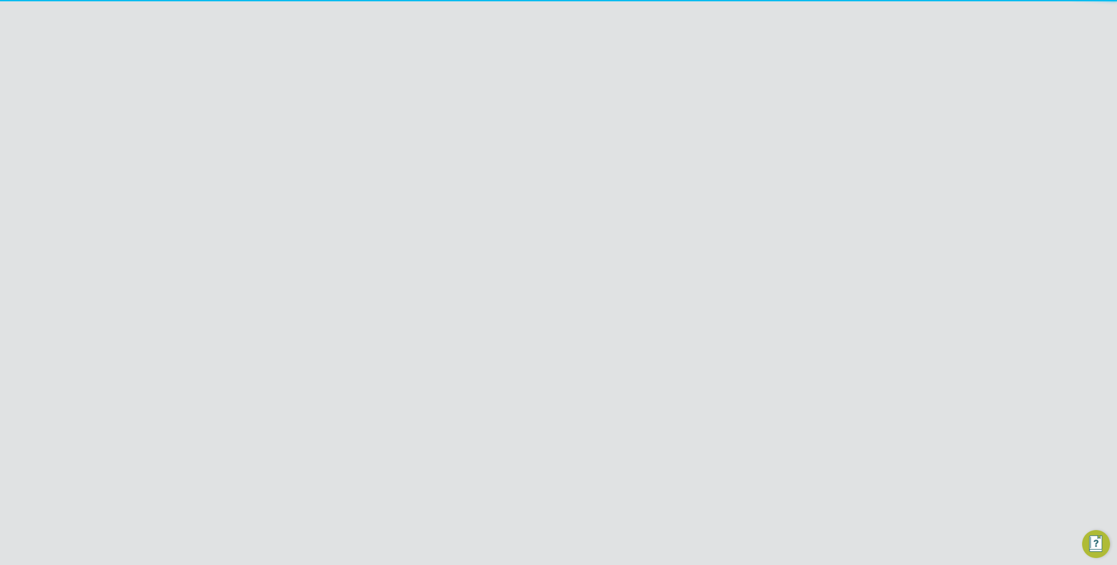
click at [473, 123] on input at bounding box center [505, 123] width 86 height 12
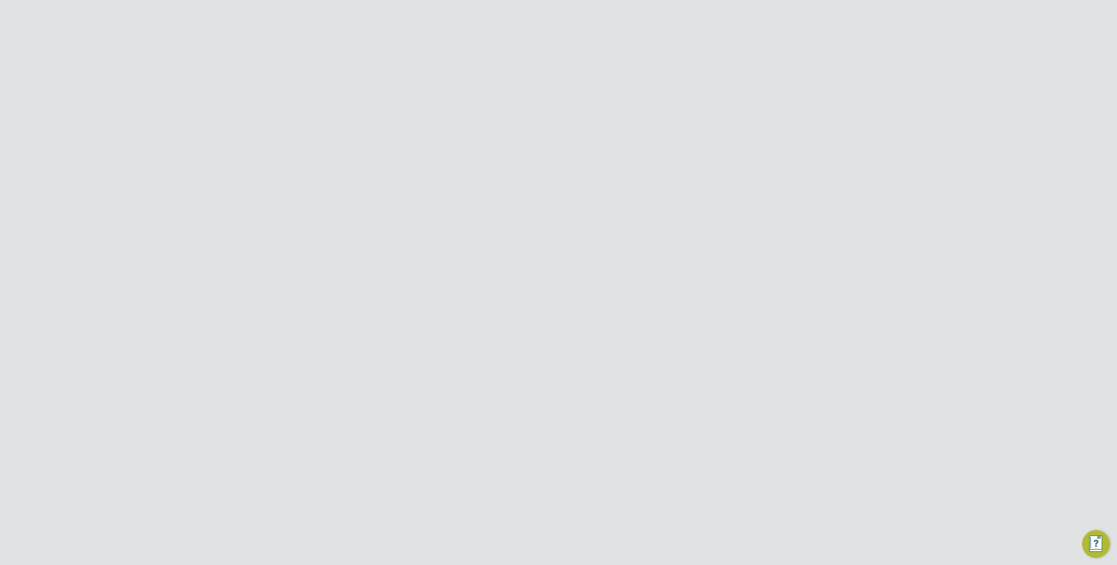
click at [487, 144] on li "Atl as Works (21Z007)" at bounding box center [504, 147] width 87 height 12
type input "Atlas Works (21Z007)"
click at [597, 364] on span "Randstad Solutions Limi…" at bounding box center [617, 364] width 68 height 7
click at [879, 288] on div at bounding box center [558, 282] width 1117 height 565
click at [742, 76] on div at bounding box center [742, 71] width 16 height 16
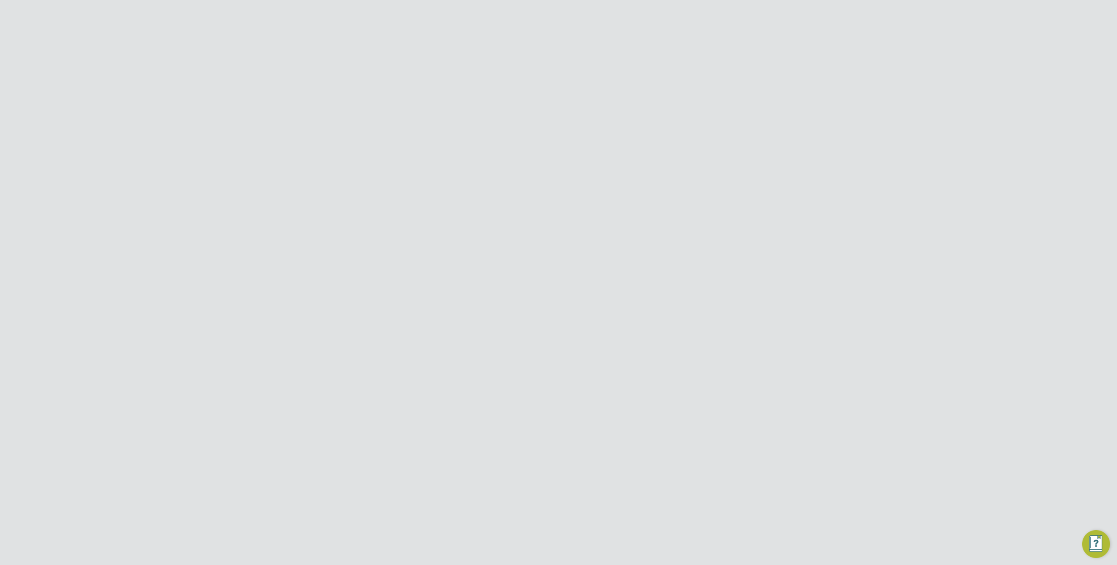
click at [274, 266] on link "Invoices & Credit Notes" at bounding box center [286, 265] width 55 height 17
click at [539, 122] on icon at bounding box center [539, 122] width 0 height 12
click at [282, 260] on link "Invoices & Credit Notes" at bounding box center [286, 265] width 55 height 17
click at [279, 286] on li "Statements" at bounding box center [291, 284] width 65 height 12
click at [280, 280] on link "Statements" at bounding box center [277, 282] width 36 height 8
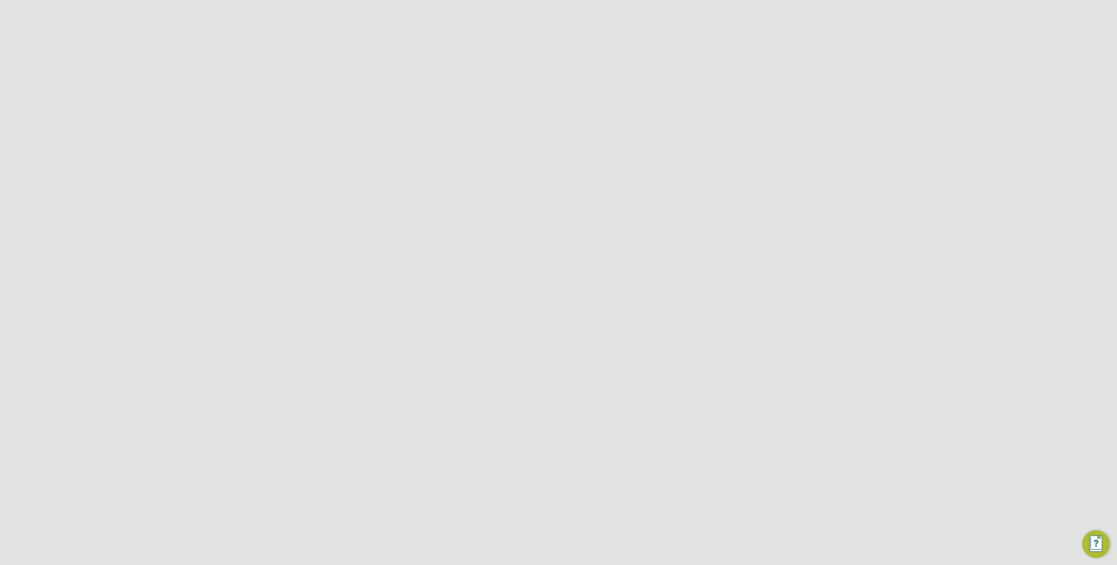
click at [280, 262] on link "Invoices & Credit Notes" at bounding box center [286, 265] width 55 height 17
click at [505, 120] on input at bounding box center [505, 123] width 86 height 12
click at [492, 143] on li "Atla s Works (21Z007)" at bounding box center [504, 147] width 87 height 12
type input "Atlas Works (21Z007)"
click at [632, 125] on input at bounding box center [669, 123] width 86 height 12
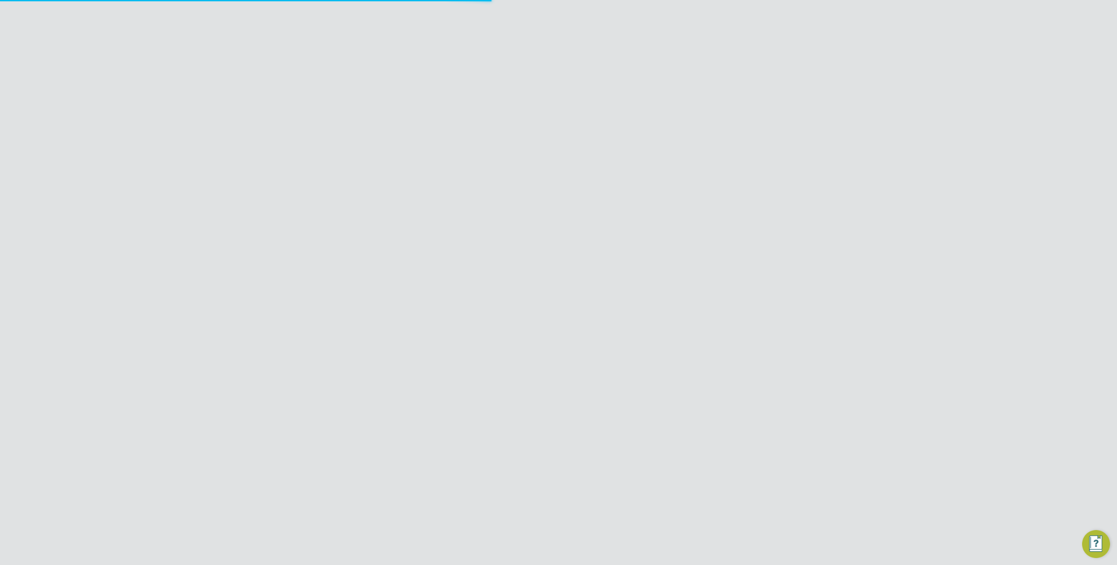
click at [654, 145] on li "PS R Staffing Solutions Ltd" at bounding box center [668, 147] width 87 height 12
type input "PSR Staffing Solutions Ltd"
click at [620, 370] on div "PSR Contract Solutions…" at bounding box center [616, 378] width 73 height 16
click at [622, 379] on div "£1356.00 at 20% VAT £271.20" at bounding box center [672, 385] width 130 height 17
click at [801, 201] on div at bounding box center [558, 282] width 1117 height 565
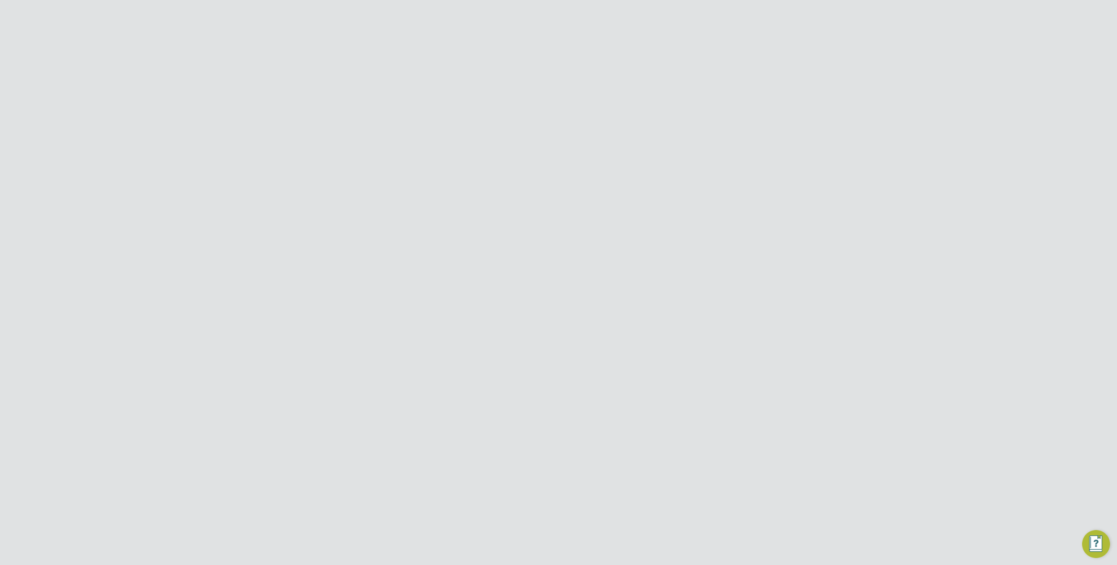
click at [743, 76] on div at bounding box center [742, 71] width 16 height 16
click at [744, 246] on icon at bounding box center [745, 244] width 11 height 11
click at [694, 267] on li "Download invoices" at bounding box center [697, 265] width 106 height 12
click at [703, 121] on icon at bounding box center [703, 122] width 0 height 12
click at [745, 246] on icon at bounding box center [745, 244] width 11 height 11
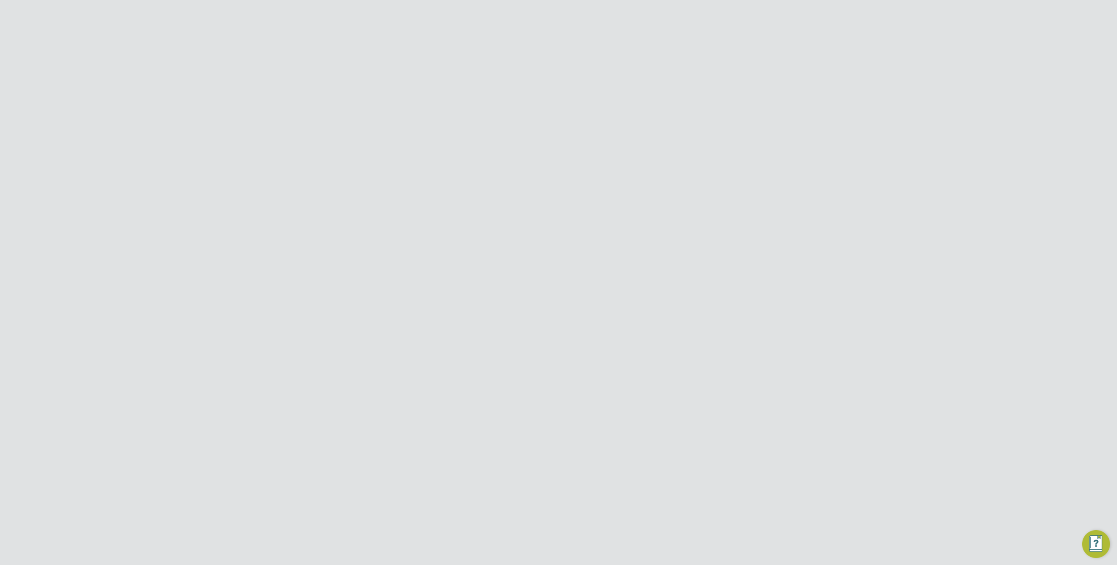
click at [692, 268] on li "Download invoices" at bounding box center [697, 265] width 106 height 12
click at [539, 122] on icon at bounding box center [539, 122] width 0 height 12
click at [641, 167] on input at bounding box center [657, 165] width 62 height 12
click at [640, 248] on span "6" at bounding box center [640, 245] width 17 height 17
type input "06 Oct 2025"
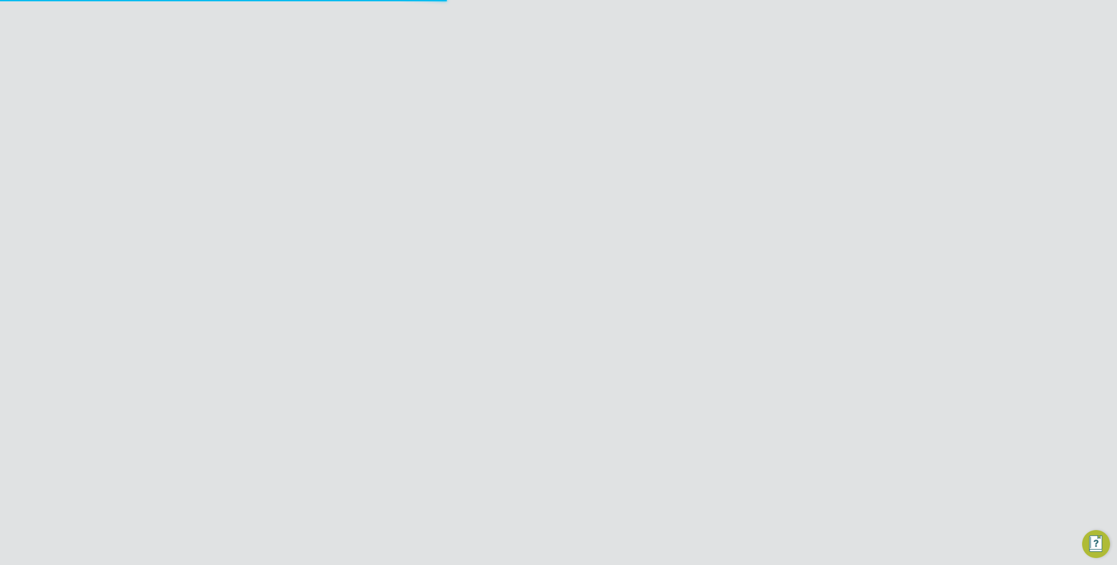
click at [679, 163] on icon at bounding box center [679, 164] width 0 height 12
click at [655, 165] on input at bounding box center [657, 165] width 62 height 12
click at [269, 280] on link "Statements" at bounding box center [277, 282] width 36 height 8
click at [275, 265] on link "Invoices & Credit Notes" at bounding box center [286, 265] width 55 height 17
click at [475, 126] on input at bounding box center [505, 123] width 86 height 12
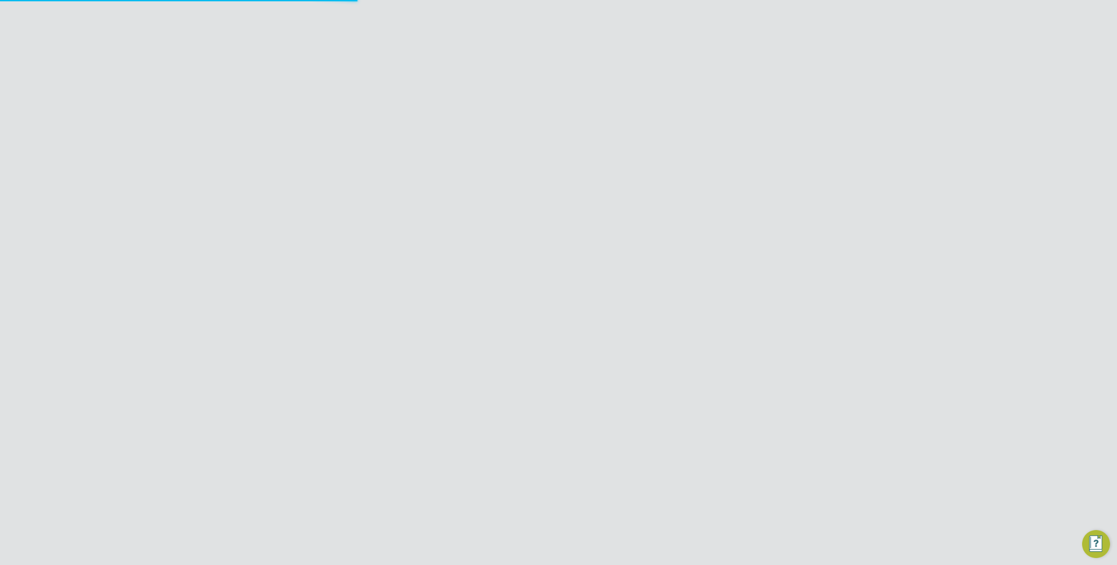
click at [487, 143] on li "Atl as Works (21Z007)" at bounding box center [504, 147] width 87 height 12
type input "Atlas Works (21Z007)"
click at [742, 246] on icon at bounding box center [745, 244] width 11 height 11
click at [690, 264] on li "Download invoices" at bounding box center [697, 265] width 106 height 12
click at [539, 118] on icon at bounding box center [539, 122] width 0 height 12
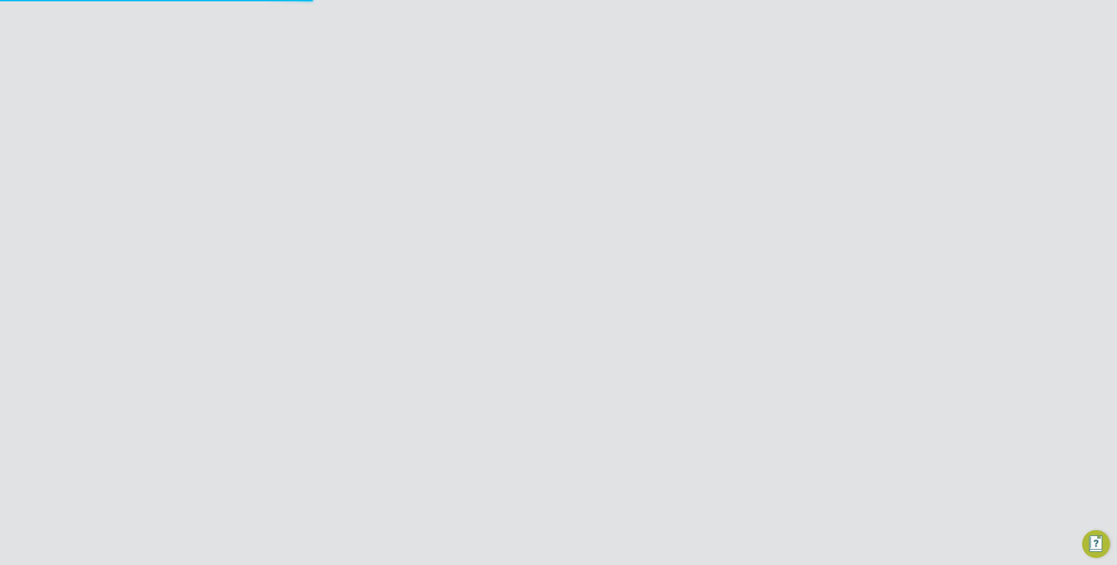
click at [278, 281] on link "Statements" at bounding box center [277, 282] width 36 height 8
click at [273, 261] on link "Invoices & Credit Notes" at bounding box center [286, 265] width 55 height 17
click at [656, 127] on input at bounding box center [669, 123] width 86 height 12
click at [656, 135] on li "Rand stad Solutions Limited" at bounding box center [668, 135] width 87 height 12
type input "Randstad Solutions Limited"
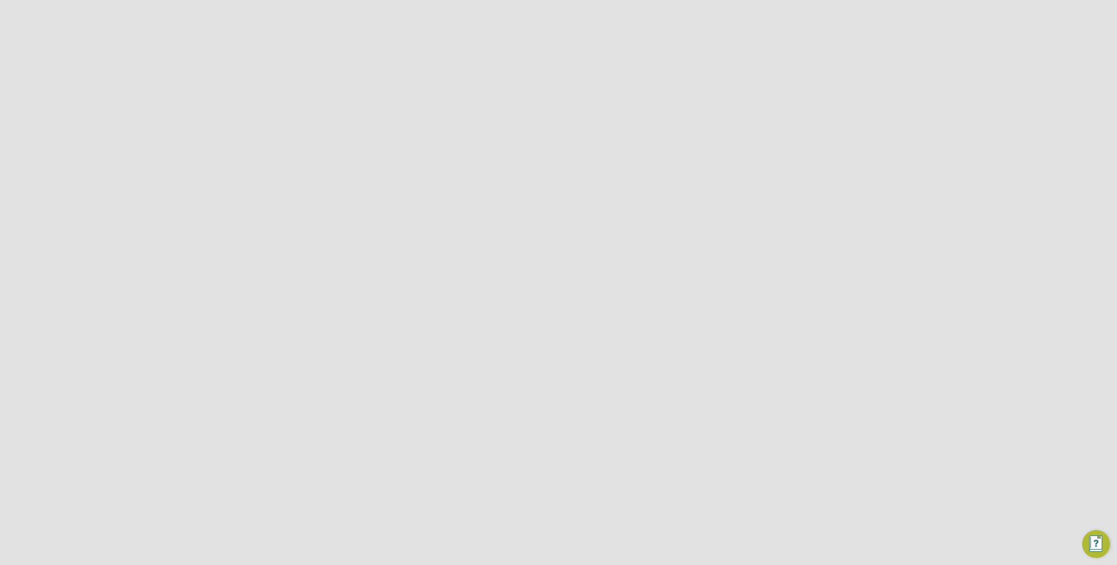
click at [505, 125] on input at bounding box center [505, 123] width 86 height 12
click at [640, 141] on input at bounding box center [669, 144] width 86 height 12
click at [652, 156] on li "Morgan Sindall Construction & Infrastructure Ltd" at bounding box center [696, 160] width 142 height 20
type input "Morgan Sindall Construction & Infrastructure Ltd"
click at [703, 141] on icon at bounding box center [703, 143] width 0 height 12
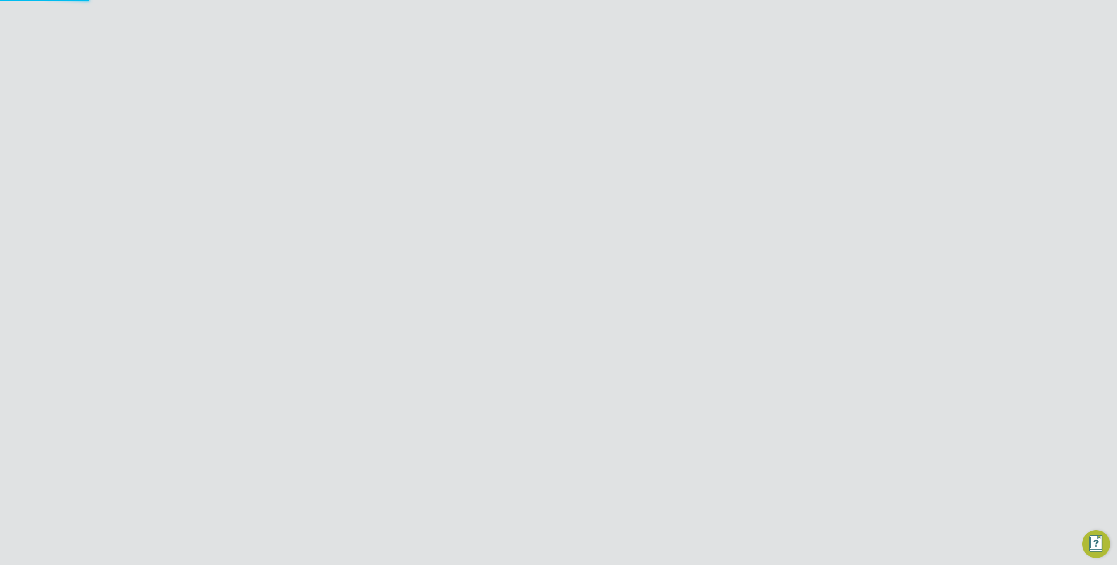
click at [669, 161] on input at bounding box center [657, 165] width 62 height 12
click at [841, 201] on div "ES Engage S Notifications 20 Applications: Dashboard Tasks Network Team Members…" at bounding box center [558, 188] width 1117 height 320
click at [659, 165] on input at bounding box center [657, 165] width 62 height 12
click at [693, 226] on span "25" at bounding box center [690, 225] width 17 height 17
type input "25 Sep 2025"
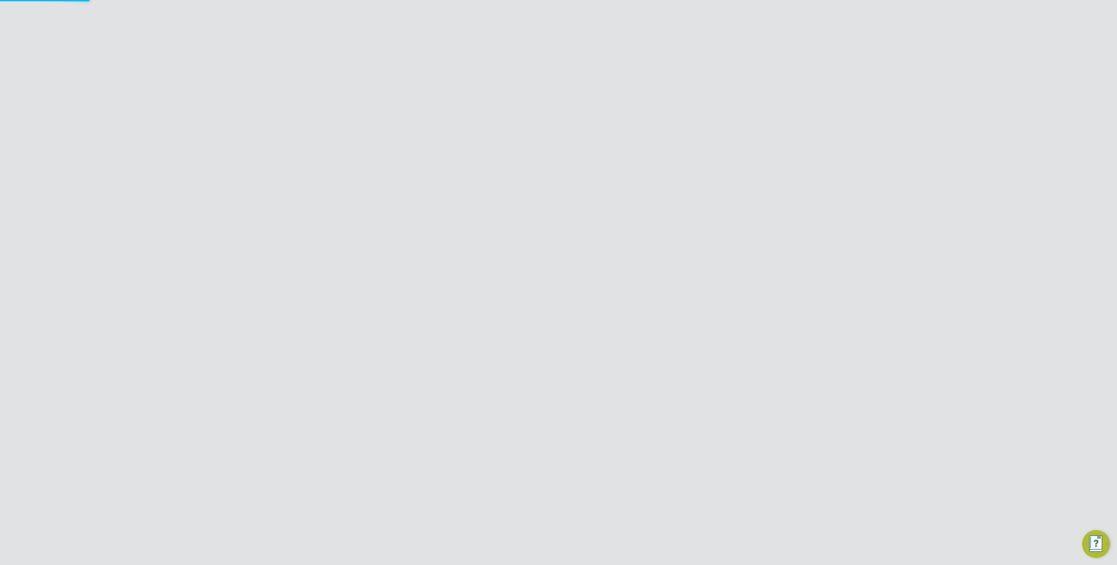
click at [795, 221] on div "ES Engage S Notifications 20 Applications: Dashboard Tasks Network Team Members…" at bounding box center [558, 192] width 1117 height 329
click at [679, 165] on icon at bounding box center [679, 164] width 0 height 12
click at [657, 164] on input at bounding box center [657, 165] width 62 height 12
click at [649, 182] on icon at bounding box center [649, 180] width 8 height 10
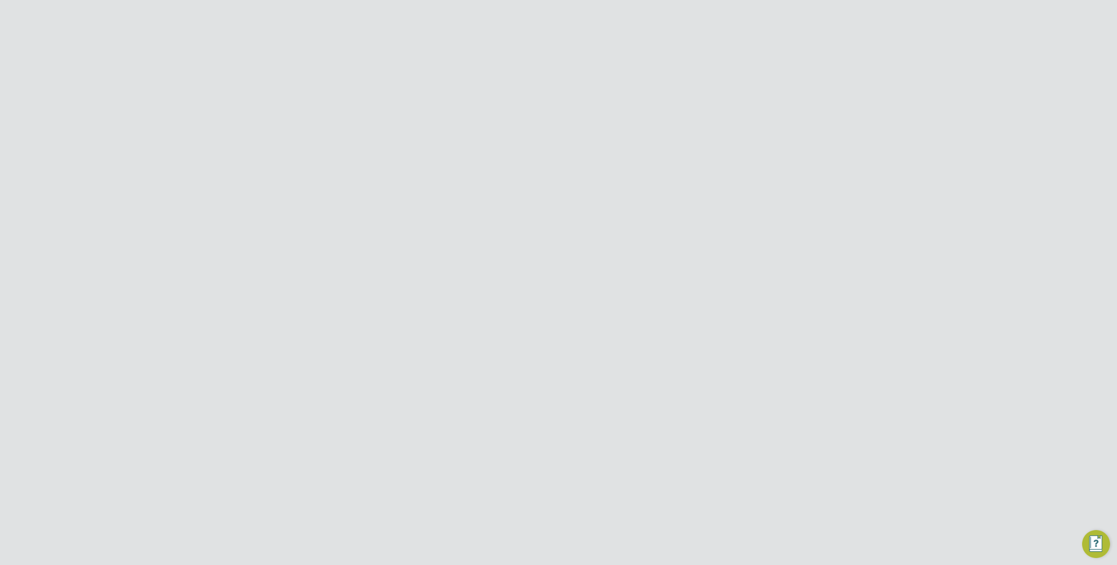
click at [650, 182] on icon at bounding box center [649, 180] width 8 height 10
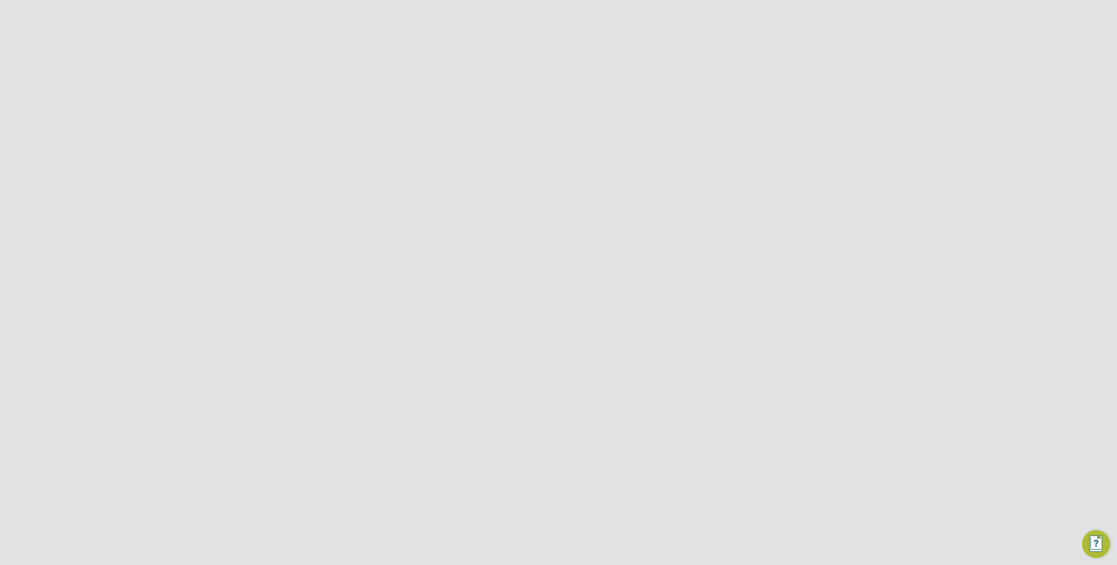
click at [650, 182] on icon at bounding box center [649, 180] width 8 height 10
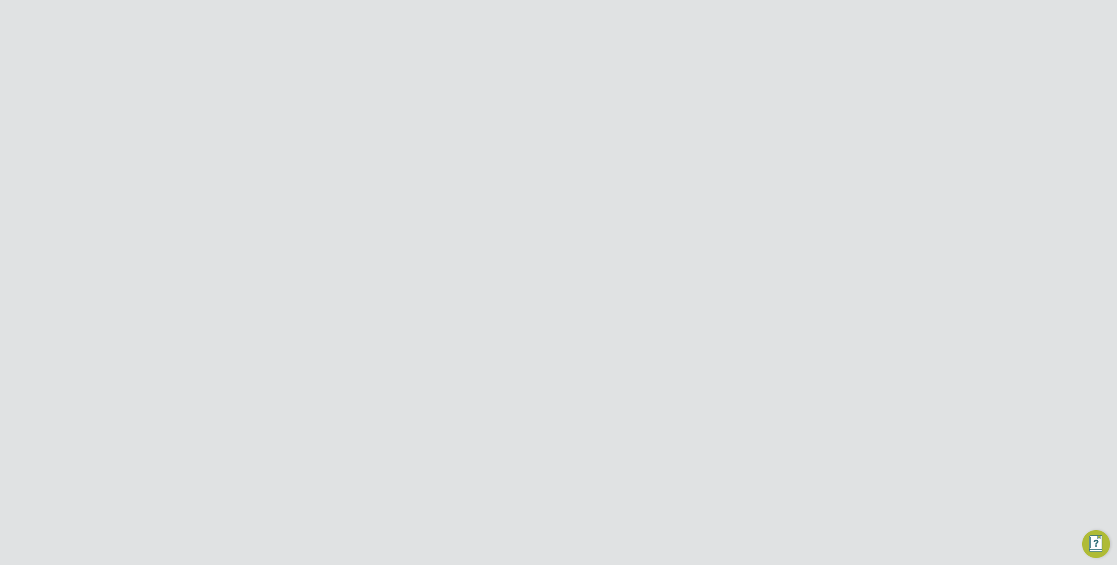
click at [650, 182] on icon at bounding box center [649, 180] width 8 height 10
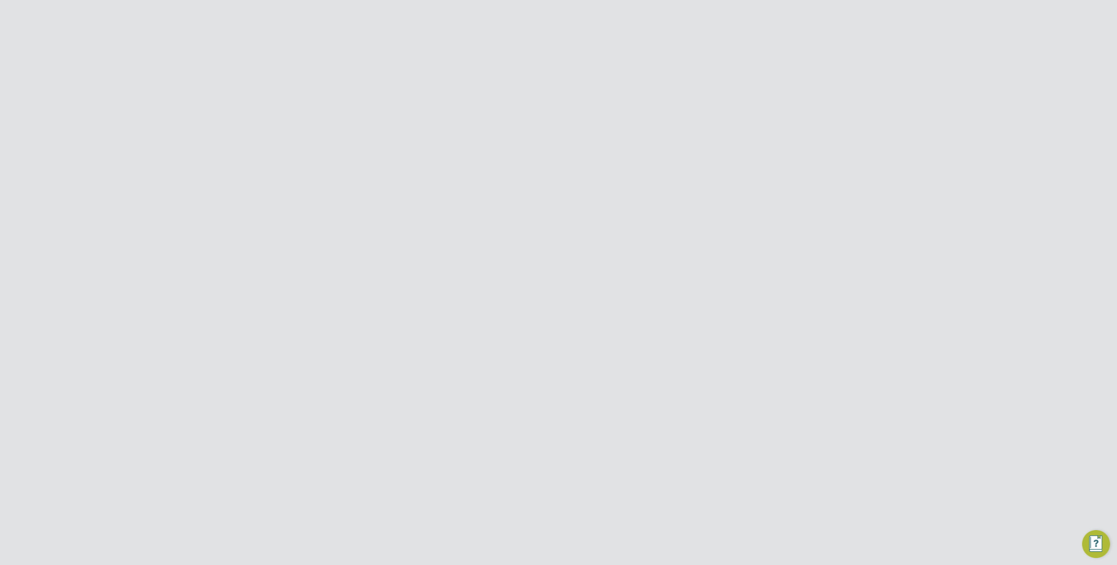
click at [650, 182] on icon at bounding box center [649, 180] width 8 height 10
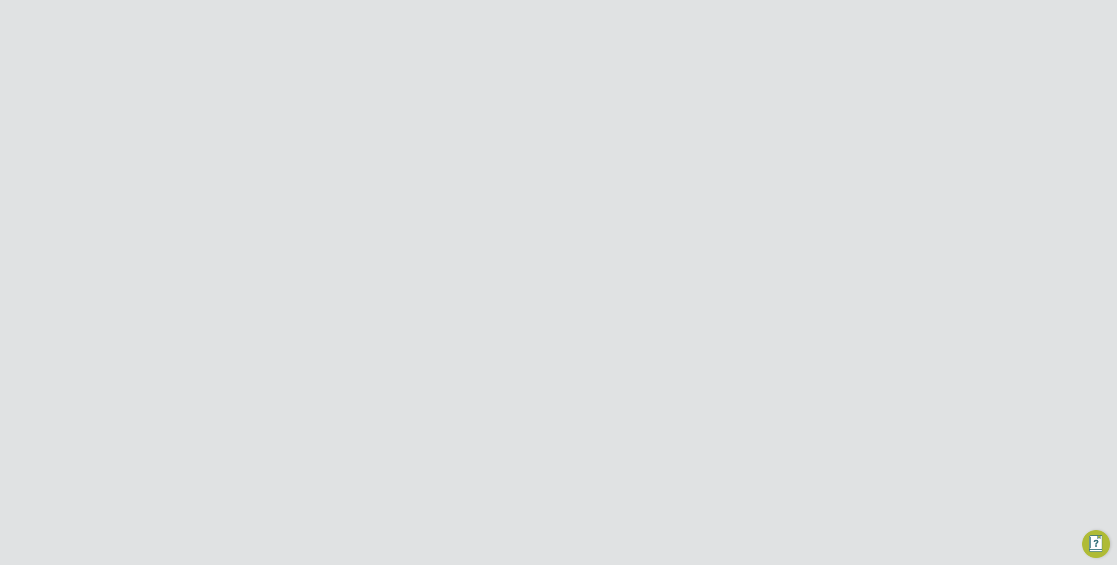
click at [650, 182] on icon at bounding box center [649, 180] width 8 height 10
click at [670, 283] on span "25" at bounding box center [673, 285] width 17 height 17
type input "25 Oct 2023"
click at [745, 247] on icon at bounding box center [745, 244] width 11 height 11
click at [686, 265] on li "Download invoices" at bounding box center [697, 265] width 106 height 12
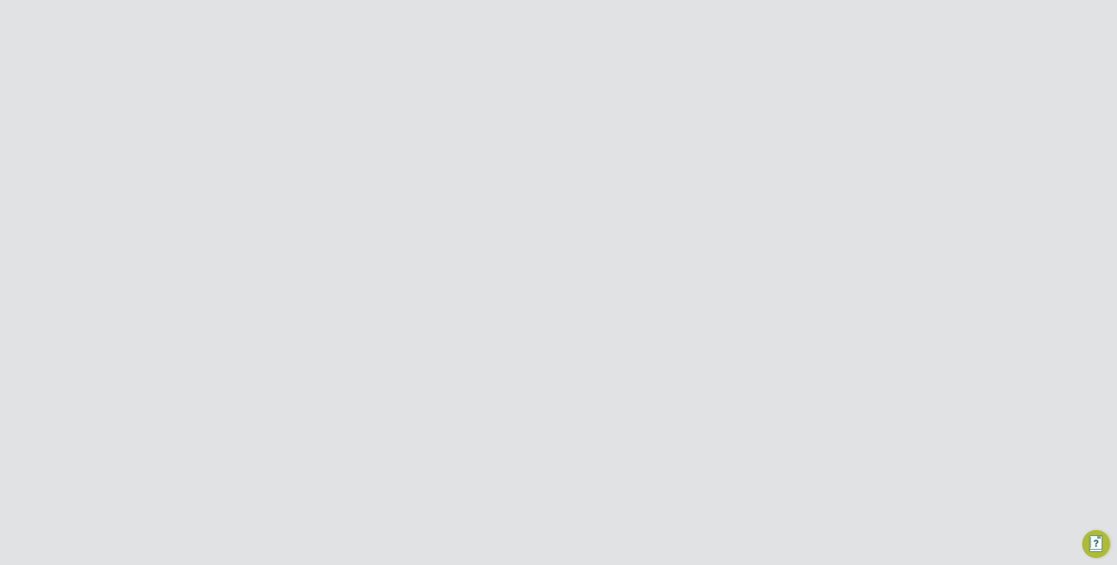
click at [543, 7] on input "Morgan Sindall Construction & Infrastructure Ltd" at bounding box center [573, 13] width 148 height 21
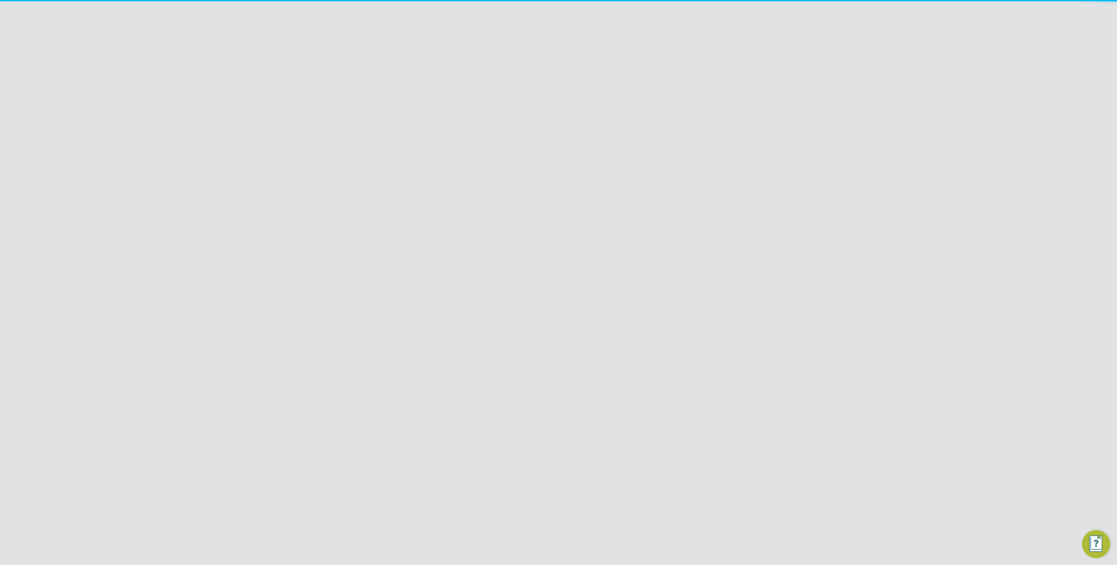
click at [540, 51] on span "Randstad Solutions Limited" at bounding box center [549, 56] width 87 height 10
type input "Randstad Solutions Limited"
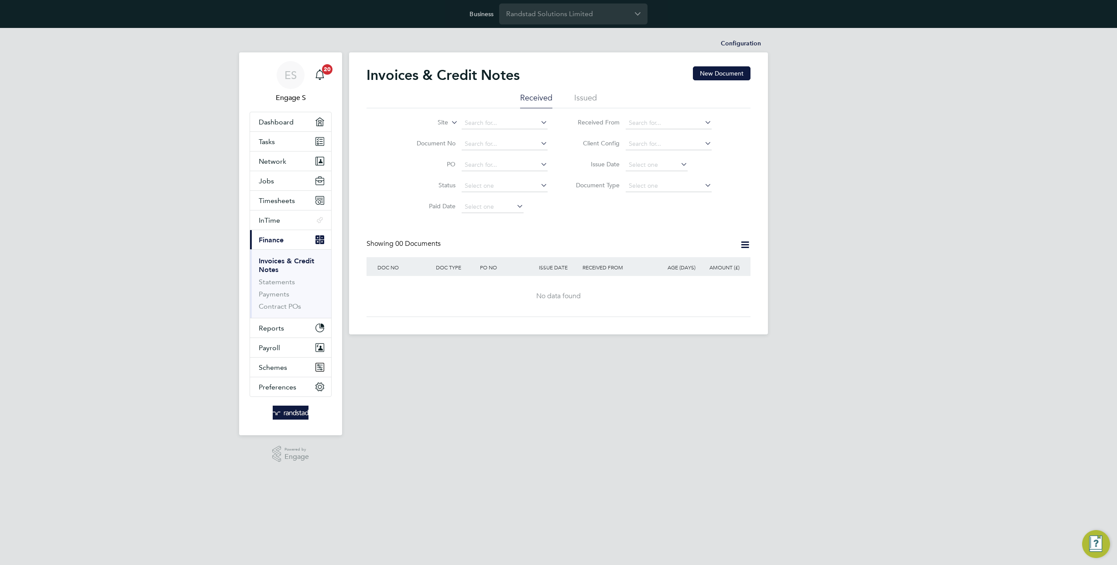
click at [588, 100] on li "Issued" at bounding box center [585, 101] width 23 height 16
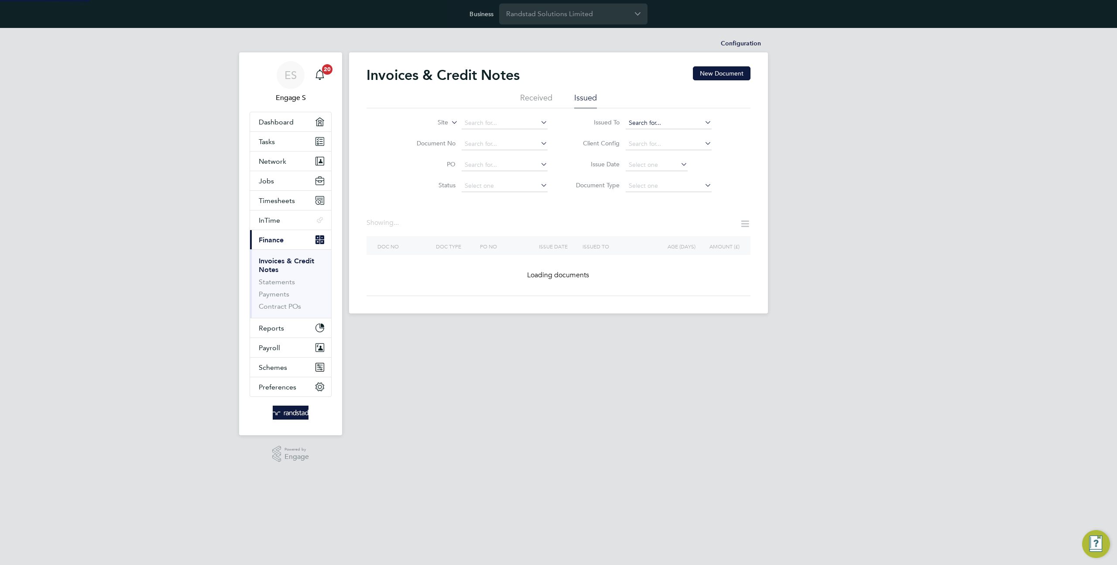
click at [638, 119] on input at bounding box center [669, 123] width 86 height 12
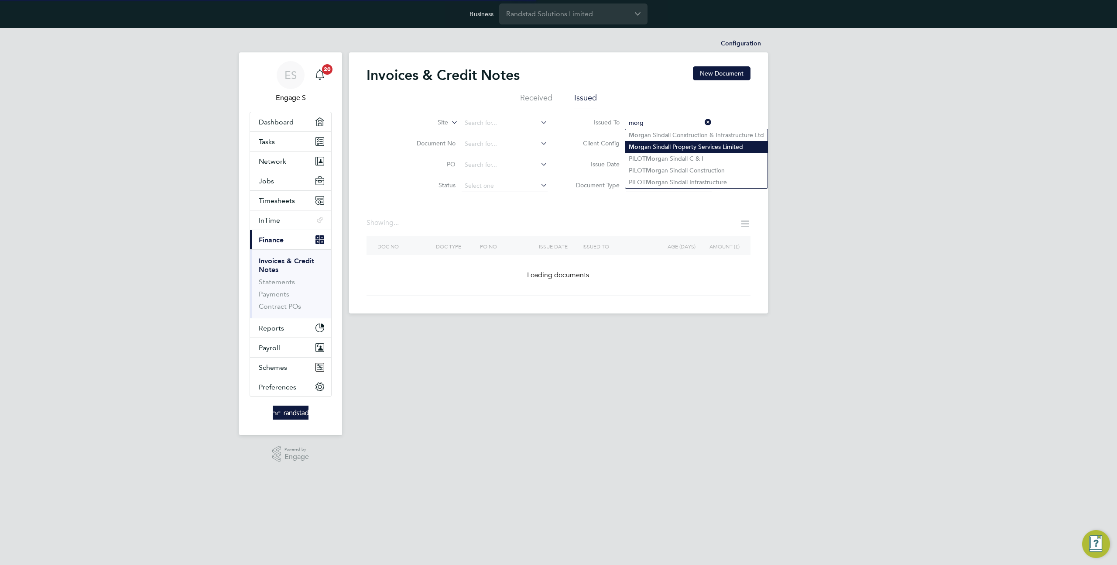
click at [680, 145] on li "Morg an Sindall Property Services Limited" at bounding box center [696, 147] width 142 height 12
type input "[PERSON_NAME] Property Services Limited"
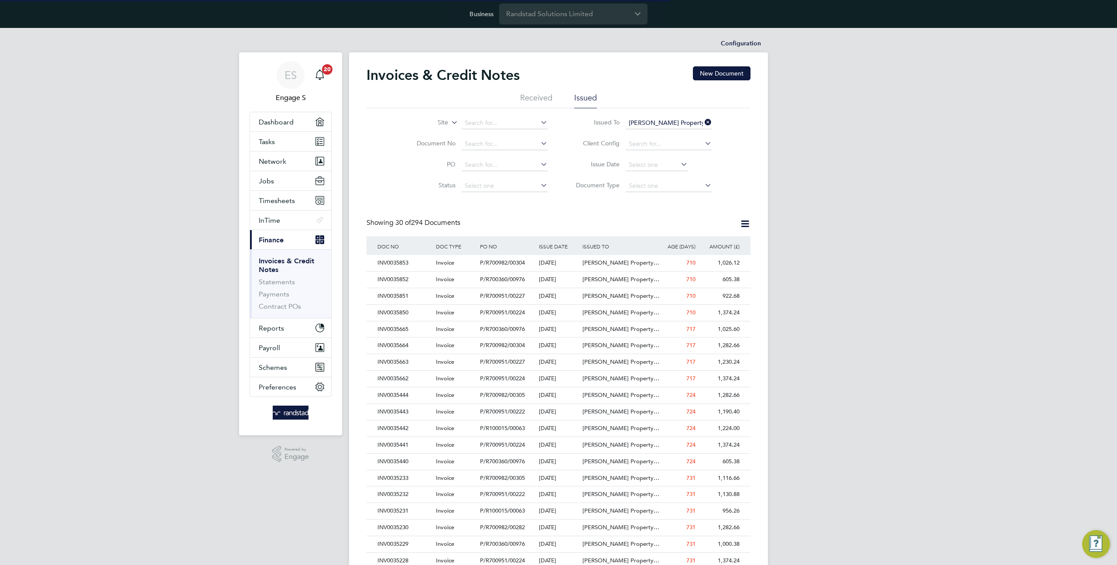
click at [741, 222] on icon at bounding box center [745, 223] width 11 height 11
click at [695, 243] on li "Download invoices" at bounding box center [697, 244] width 106 height 12
